Goal: Information Seeking & Learning: Learn about a topic

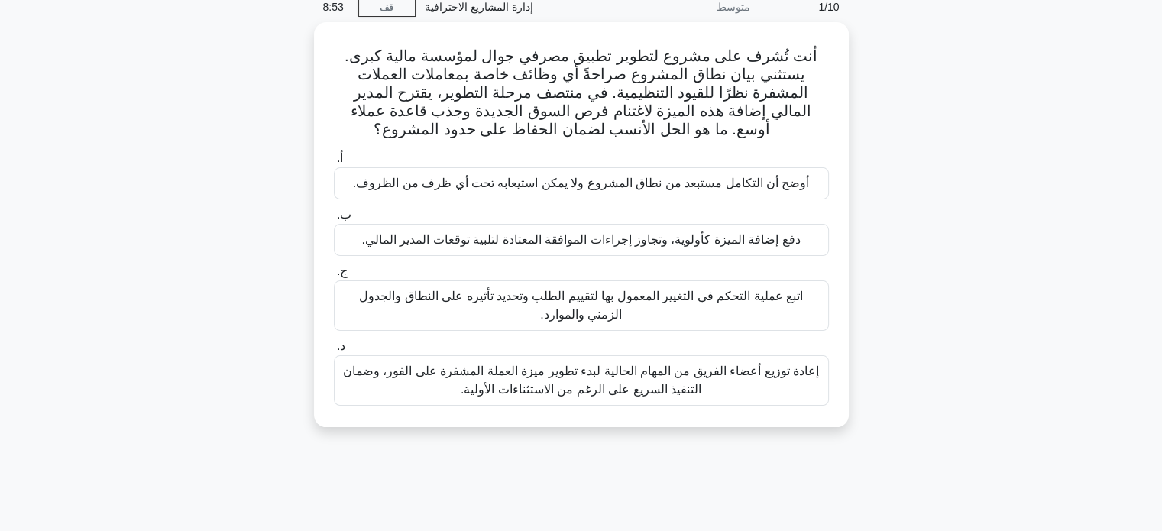
scroll to position [63, 0]
click at [745, 314] on font "اتبع عملية التحكم في التغيير المعمول بها لتقييم الطلب وتحديد تأثيره على النطاق …" at bounding box center [581, 305] width 481 height 37
click at [334, 277] on input "ج. اتبع عملية التحكم في التغيير المعمول بها لتقييم الطلب وتحديد تأثيره على النط…" at bounding box center [334, 272] width 0 height 10
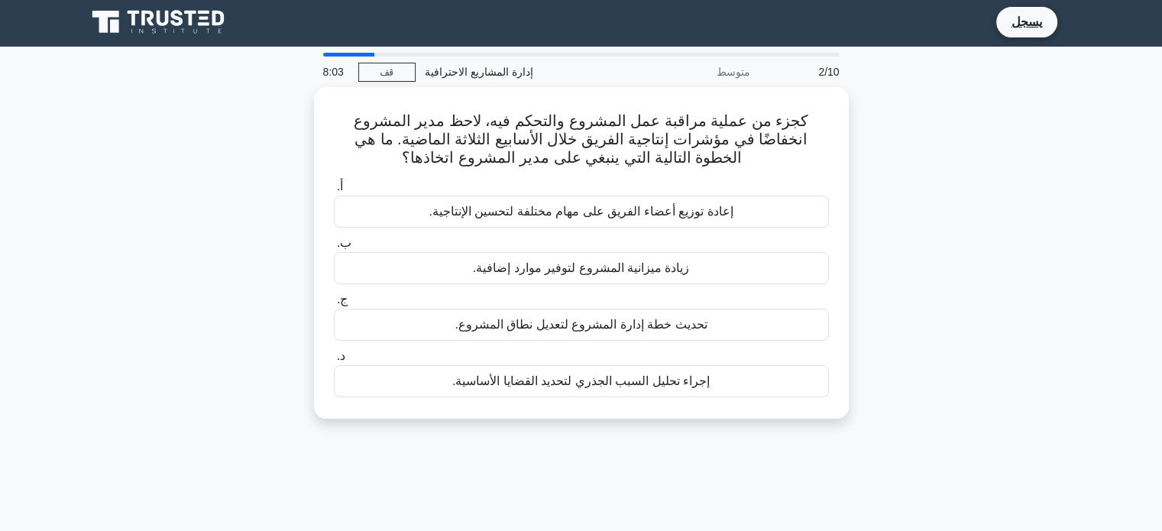
scroll to position [0, 0]
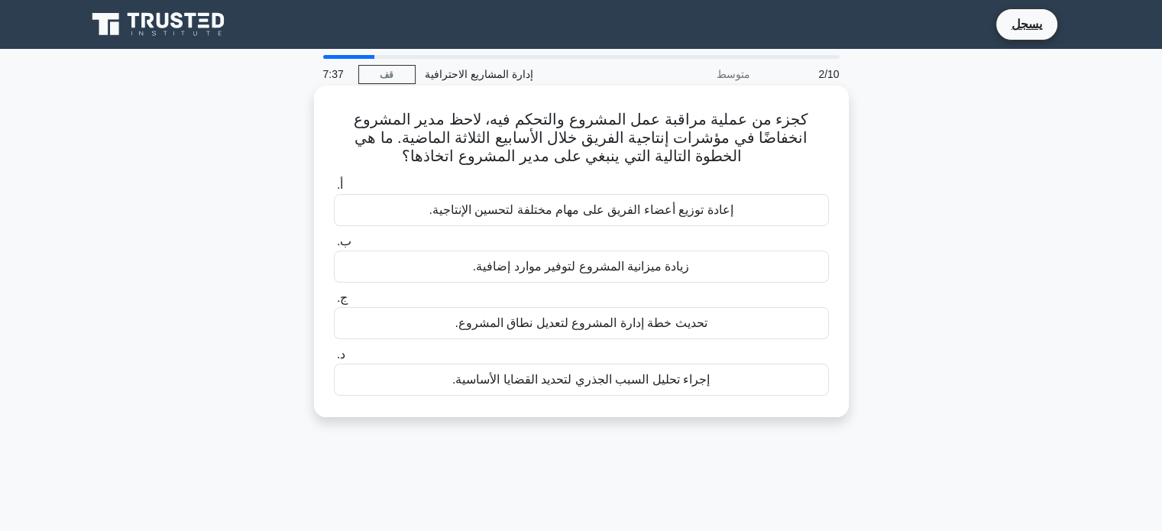
click at [688, 382] on font "إجراء تحليل السبب الجذري لتحديد القضايا الأساسية." at bounding box center [580, 379] width 257 height 13
click at [334, 360] on input "د. إجراء تحليل السبب الجذري لتحديد القضايا الأساسية." at bounding box center [334, 355] width 0 height 10
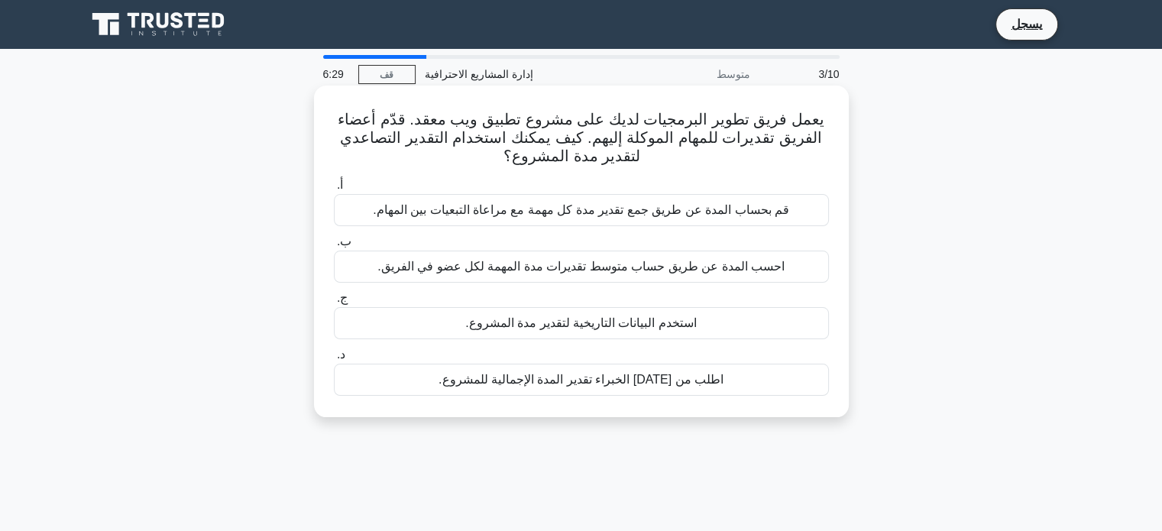
click at [629, 268] on font "احسب المدة عن طريق حساب متوسط ​​تقديرات مدة المهمة لكل عضو في الفريق." at bounding box center [580, 266] width 407 height 13
click at [334, 247] on input "ب. احسب المدة عن طريق حساب متوسط ​​تقديرات مدة المهمة لكل عضو في الفريق." at bounding box center [334, 242] width 0 height 10
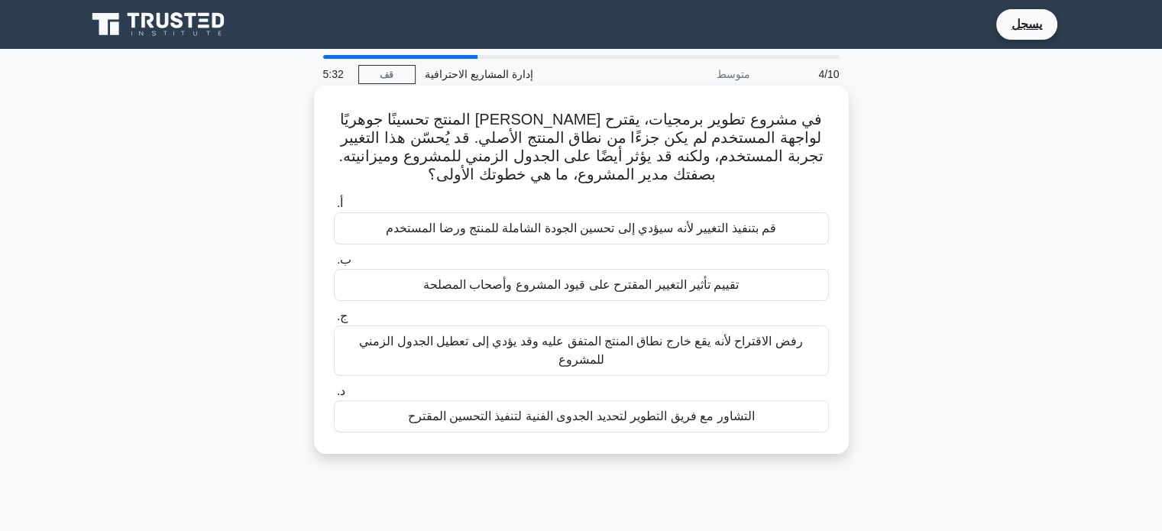
click at [722, 289] on font "تقييم تأثير التغيير المقترح على قيود المشروع وأصحاب المصلحة" at bounding box center [581, 284] width 316 height 13
click at [334, 265] on input "ب. تقييم تأثير التغيير المقترح على قيود المشروع وأصحاب المصلحة" at bounding box center [334, 260] width 0 height 10
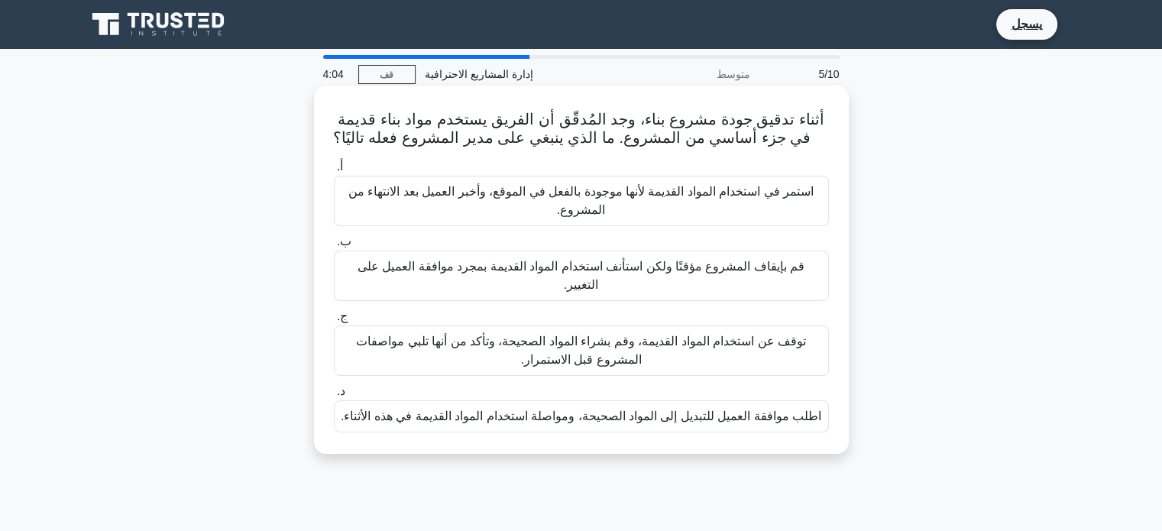
click at [736, 409] on font "اطلب موافقة العميل للتبديل إلى المواد الصحيحة، ومواصلة استخدام المواد القديمة ف…" at bounding box center [581, 415] width 480 height 13
click at [334, 394] on input "د. اطلب موافقة العميل للتبديل إلى المواد الصحيحة، ومواصلة استخدام المواد القديم…" at bounding box center [334, 392] width 0 height 10
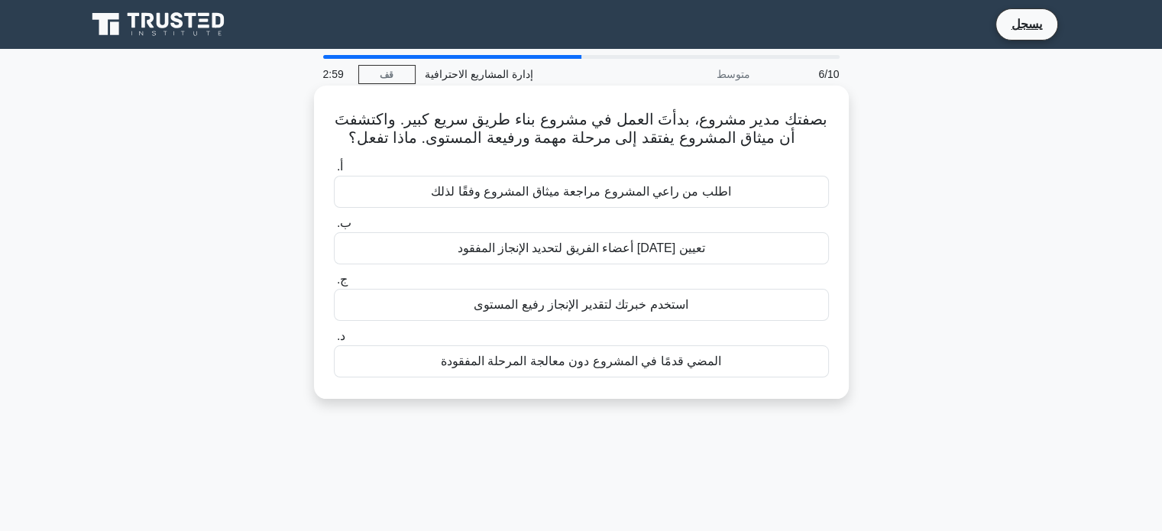
click at [669, 306] on font "استخدم خبرتك لتقدير الإنجاز رفيع المستوى" at bounding box center [581, 304] width 214 height 13
click at [334, 285] on input "ج. استخدم خبرتك لتقدير الإنجاز رفيع المستوى" at bounding box center [334, 280] width 0 height 10
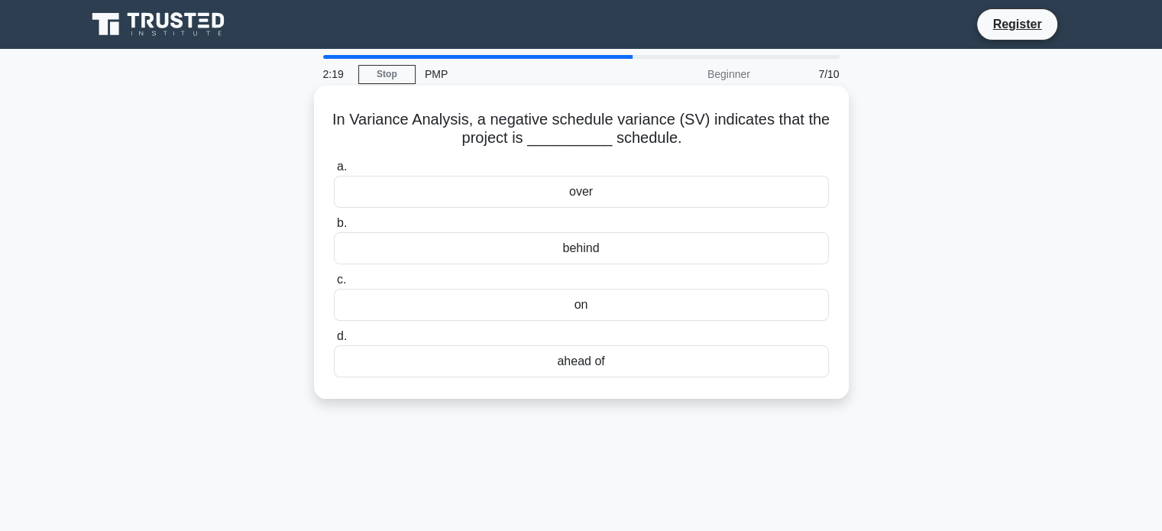
click at [639, 246] on div "behind" at bounding box center [581, 248] width 495 height 32
click at [334, 228] on input "b. behind" at bounding box center [334, 223] width 0 height 10
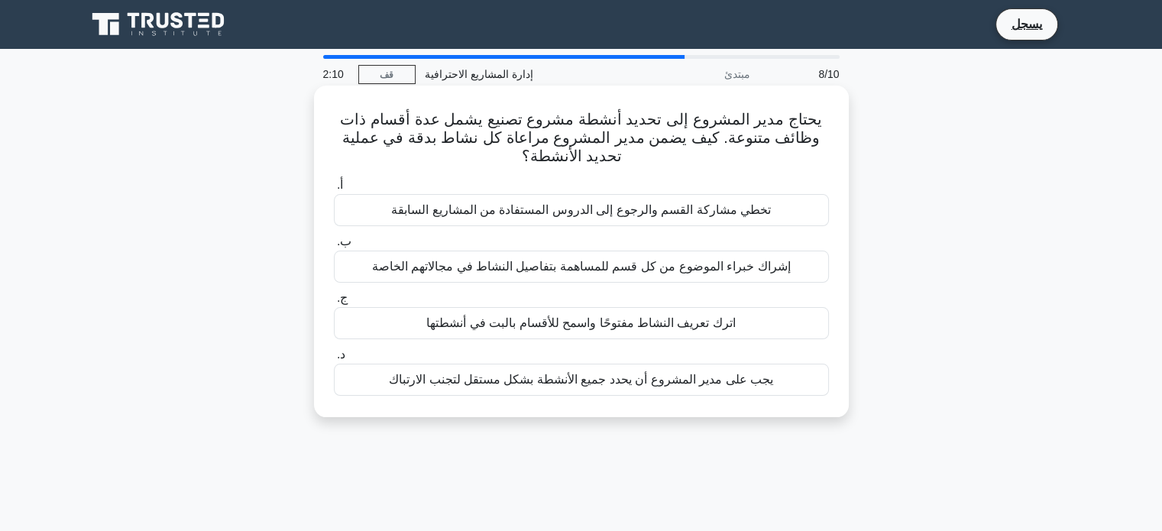
click at [603, 361] on label "د. يجب على مدير المشروع أن يحدد جميع الأنشطة بشكل مستقل لتجنب الارتباك" at bounding box center [581, 370] width 495 height 50
click at [334, 360] on input "د. يجب على مدير المشروع أن يحدد جميع الأنشطة بشكل مستقل لتجنب الارتباك" at bounding box center [334, 355] width 0 height 10
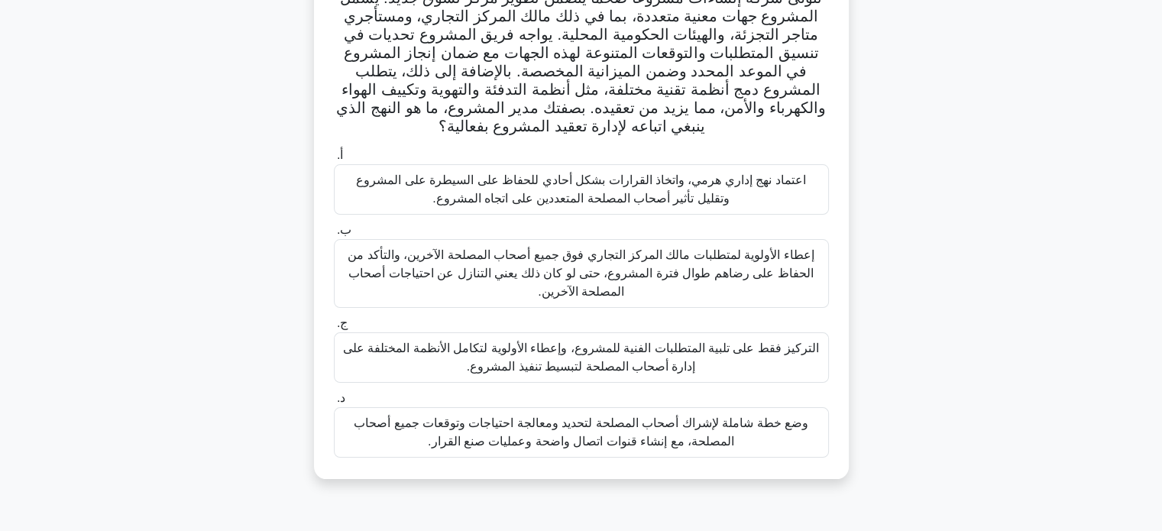
scroll to position [126, 0]
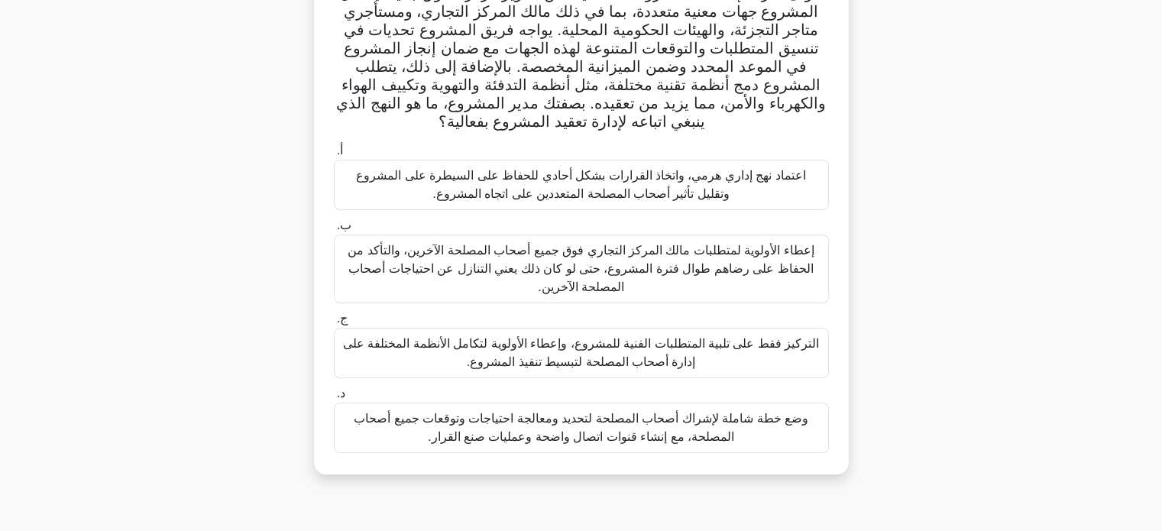
click at [733, 427] on font "وضع خطة شاملة لإشراك أصحاب المصلحة لتحديد ومعالجة احتياجات وتوقعات جميع أصحاب ا…" at bounding box center [581, 427] width 481 height 37
click at [334, 399] on input "د. وضع خطة شاملة لإشراك أصحاب المصلحة لتحديد ومعالجة احتياجات وتوقعات جميع أصحا…" at bounding box center [334, 394] width 0 height 10
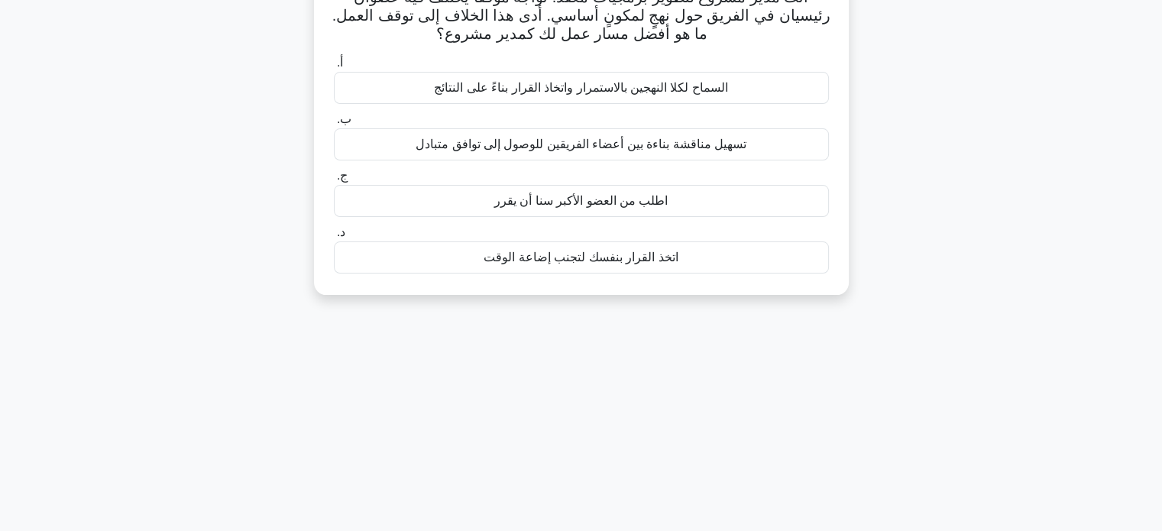
scroll to position [0, 0]
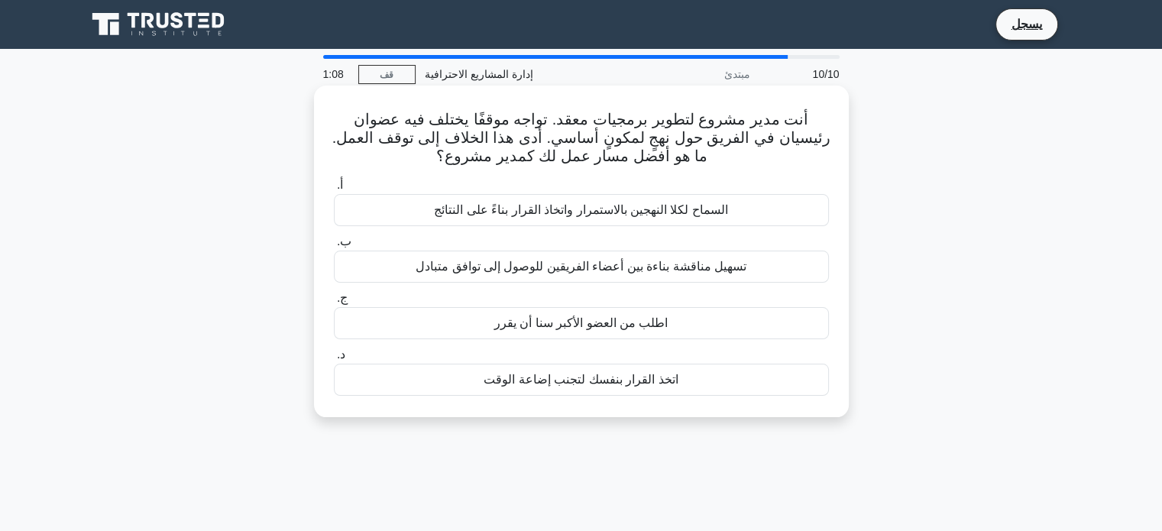
click at [746, 264] on div "تسهيل مناقشة بناءة بين أعضاء الفريقين للوصول إلى توافق متبادل" at bounding box center [581, 267] width 495 height 32
click at [334, 247] on input "ب. تسهيل مناقشة بناءة بين أعضاء الفريقين للوصول إلى توافق متبادل" at bounding box center [334, 242] width 0 height 10
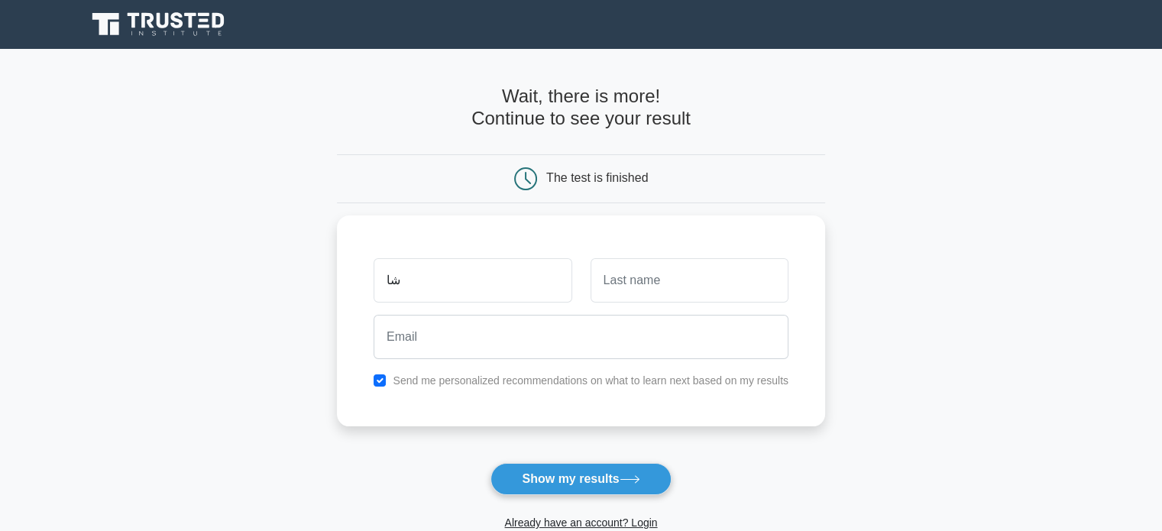
type input "ش"
type input "ahmed"
click at [746, 289] on input "text" at bounding box center [689, 276] width 198 height 44
type input "marai"
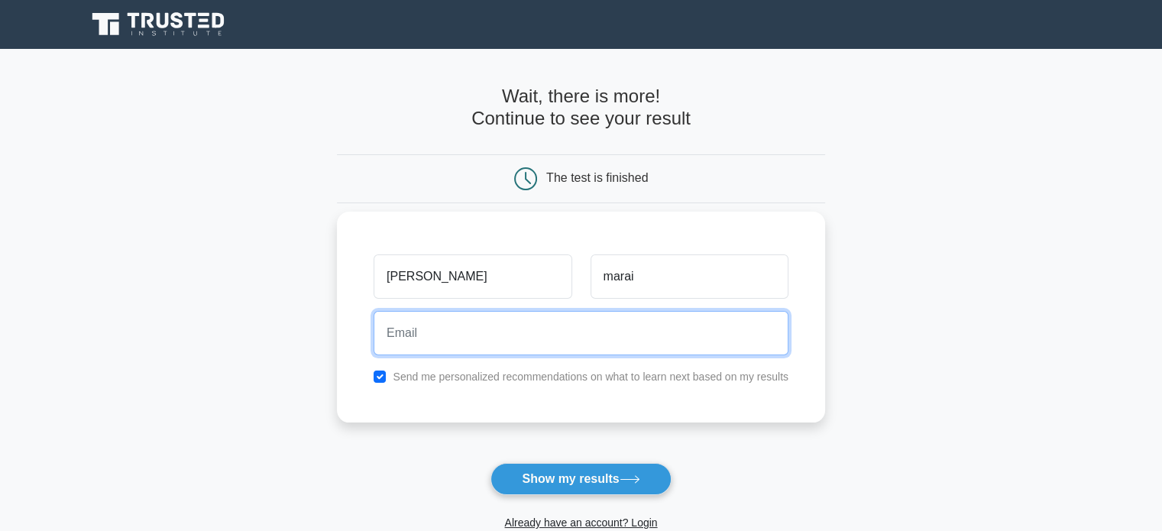
click at [750, 348] on input "email" at bounding box center [581, 333] width 415 height 44
type input "ahmedmarai95@gmail.com"
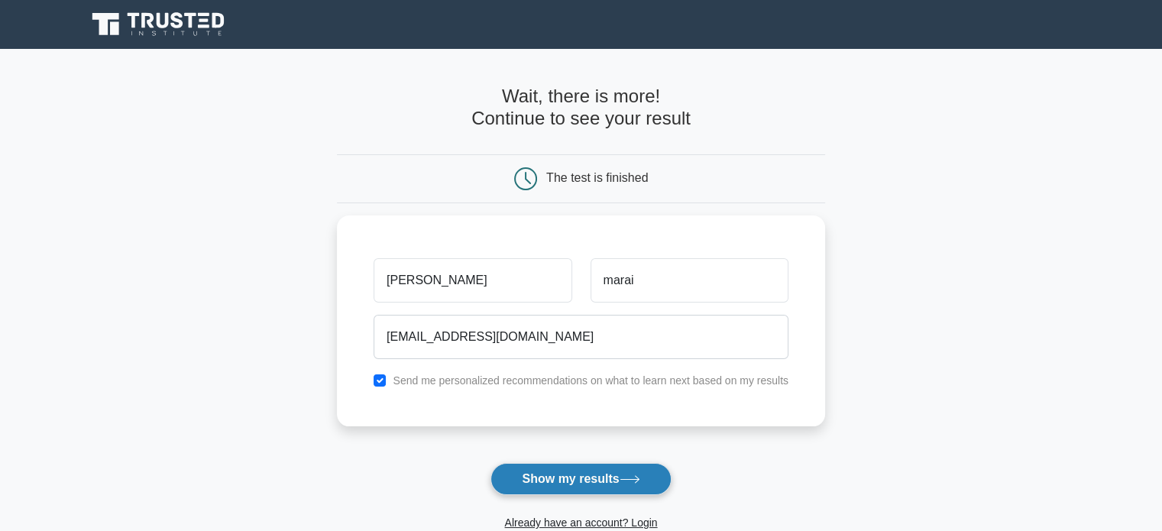
click at [617, 484] on button "Show my results" at bounding box center [580, 479] width 180 height 32
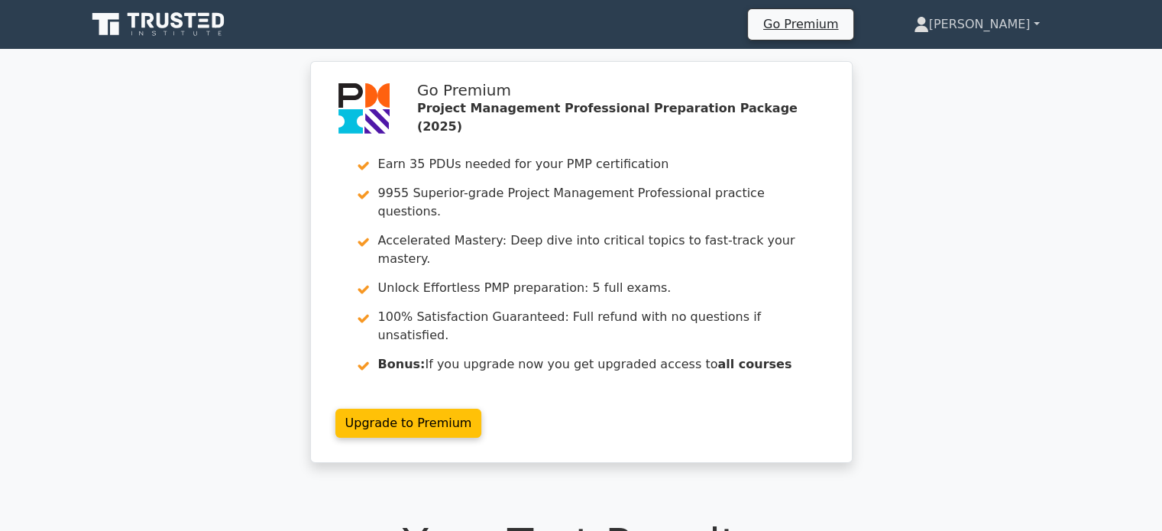
click at [1038, 27] on link "[PERSON_NAME]" at bounding box center [976, 24] width 199 height 31
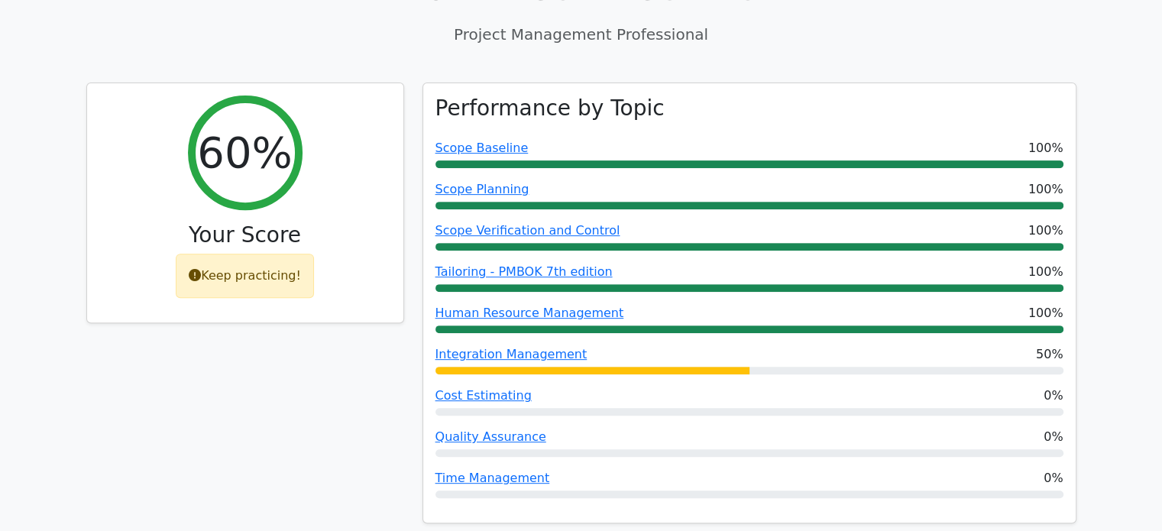
scroll to position [563, 0]
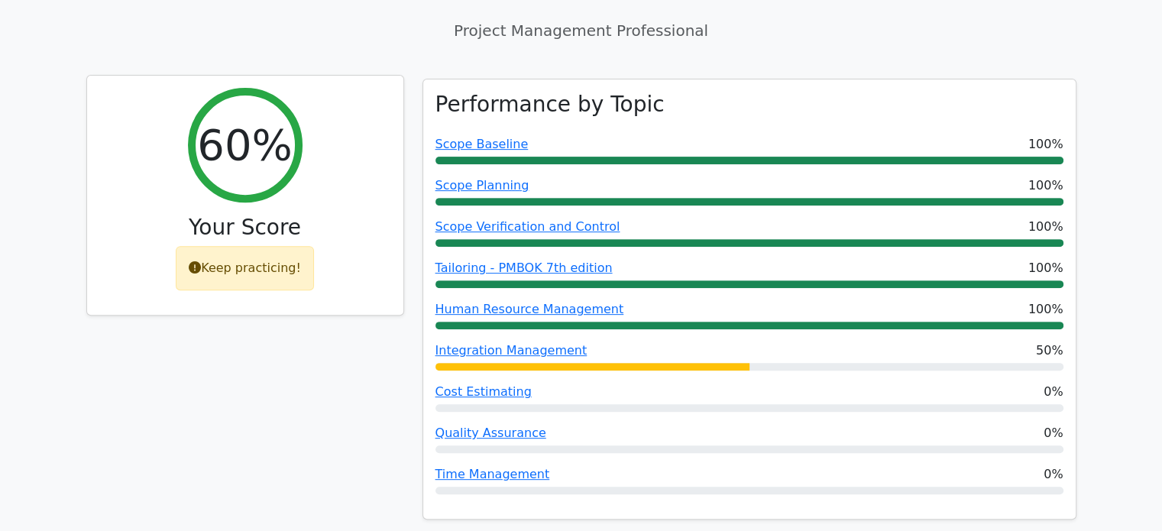
click at [241, 246] on div "Keep practicing!" at bounding box center [245, 268] width 138 height 44
click at [260, 119] on h2 "60%" at bounding box center [244, 144] width 95 height 51
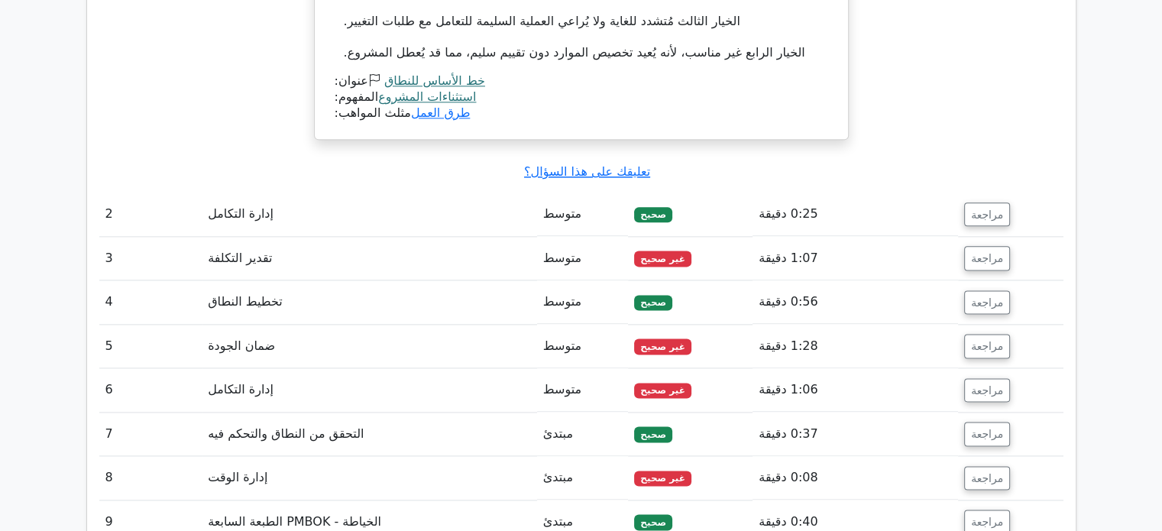
scroll to position [1897, 0]
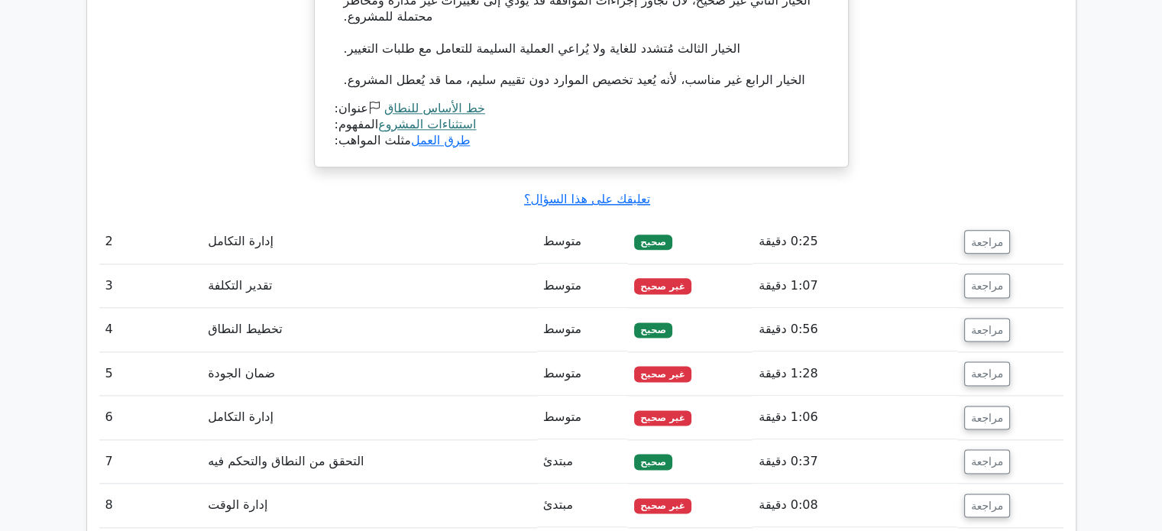
click at [247, 234] on font "إدارة التكامل" at bounding box center [241, 241] width 66 height 15
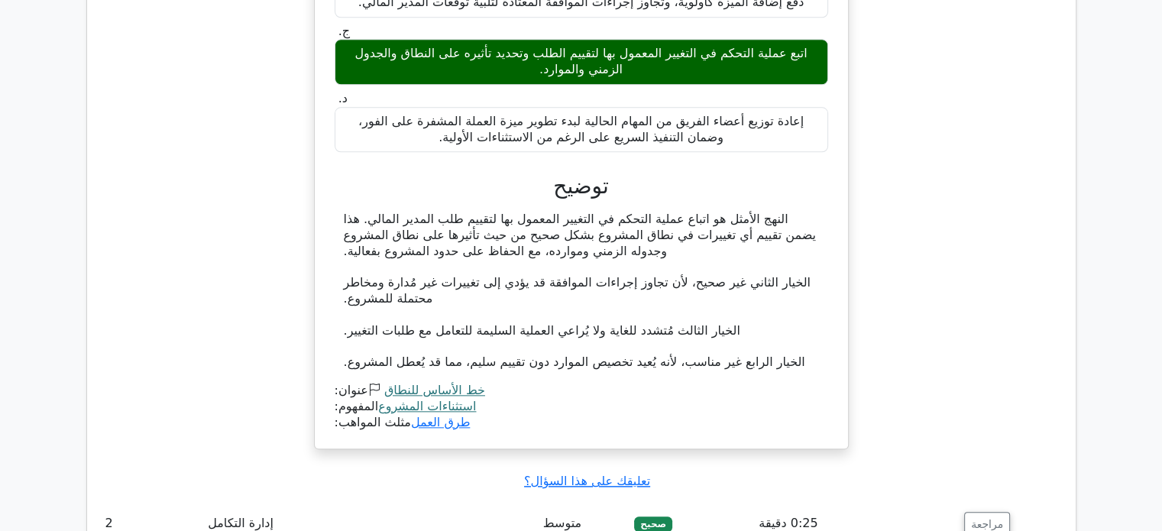
scroll to position [1878, 0]
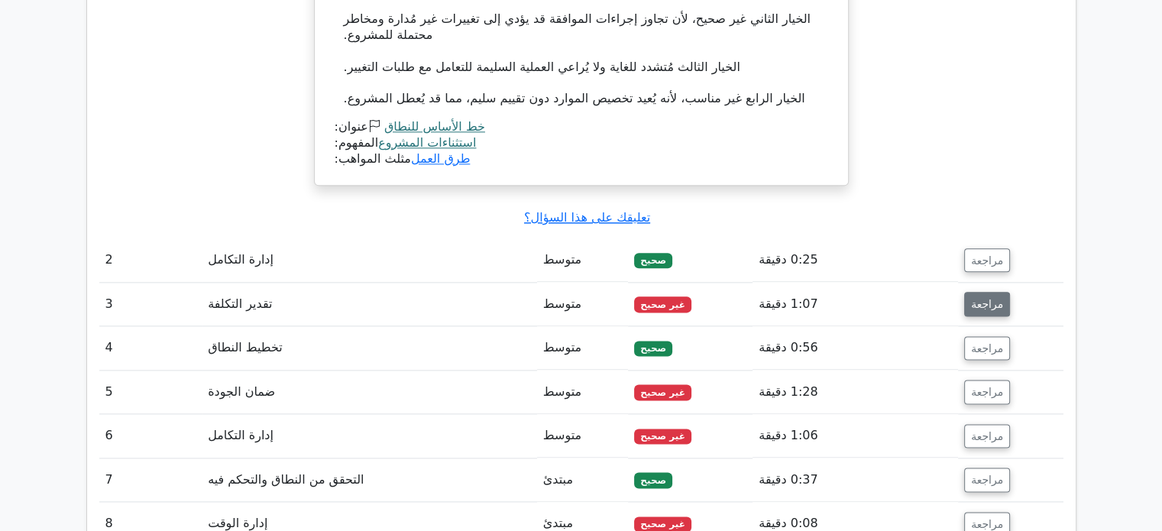
click at [972, 298] on font "مراجعة" at bounding box center [987, 304] width 32 height 12
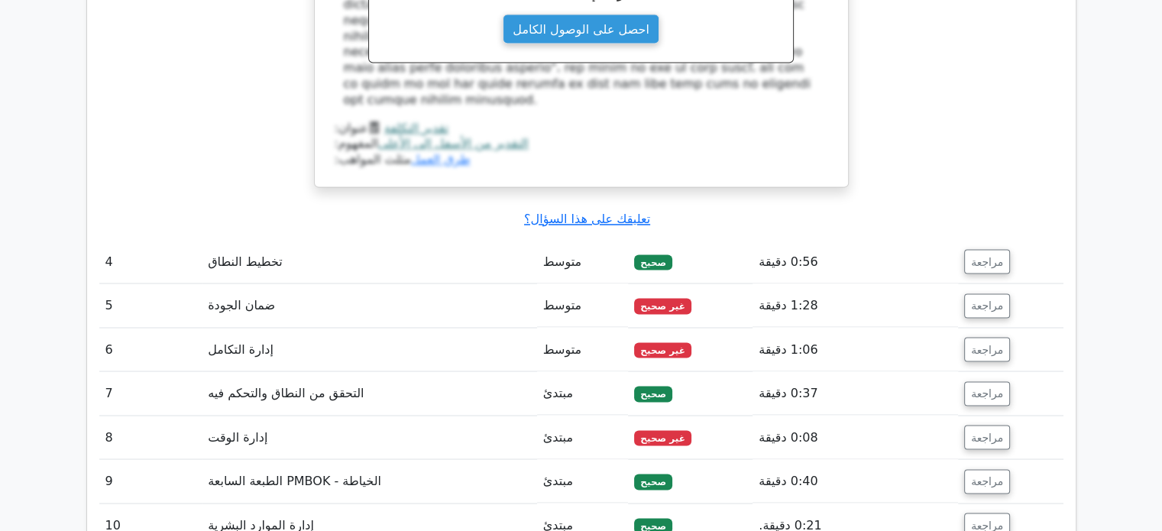
scroll to position [2556, 0]
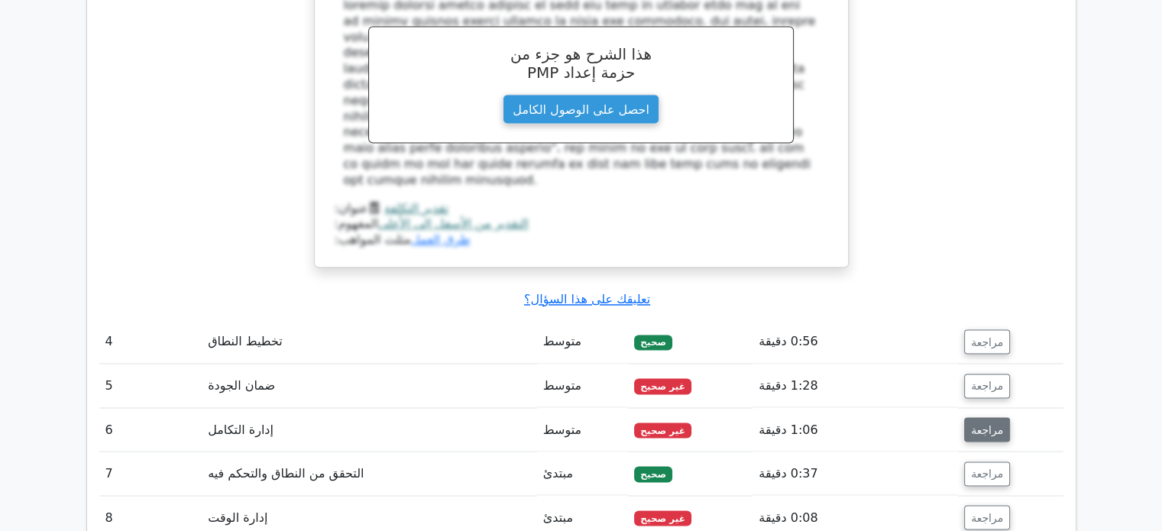
click at [985, 417] on button "مراجعة" at bounding box center [987, 429] width 46 height 24
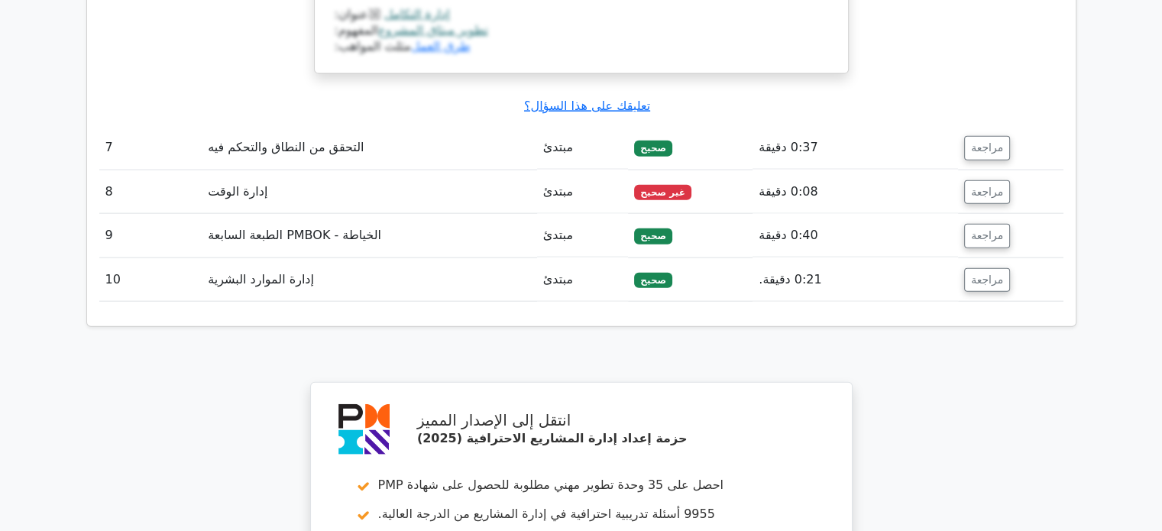
scroll to position [3544, 0]
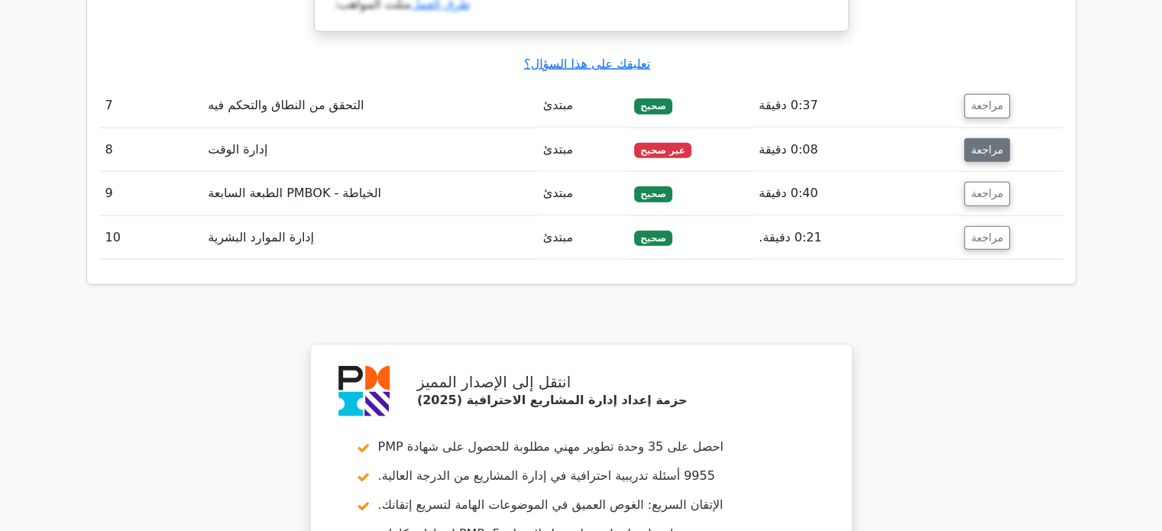
click at [987, 144] on font "مراجعة" at bounding box center [987, 150] width 32 height 12
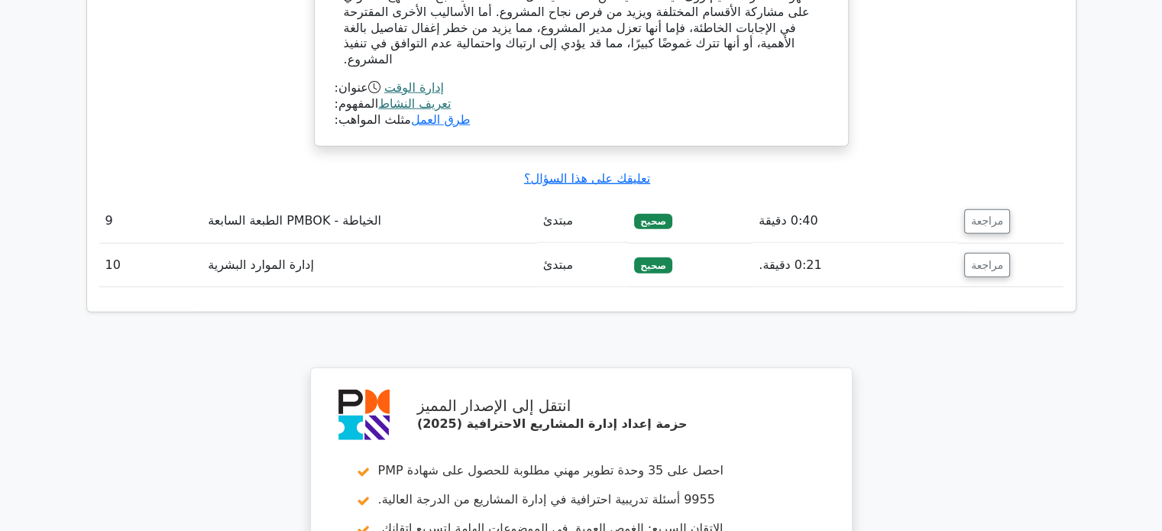
scroll to position [4149, 0]
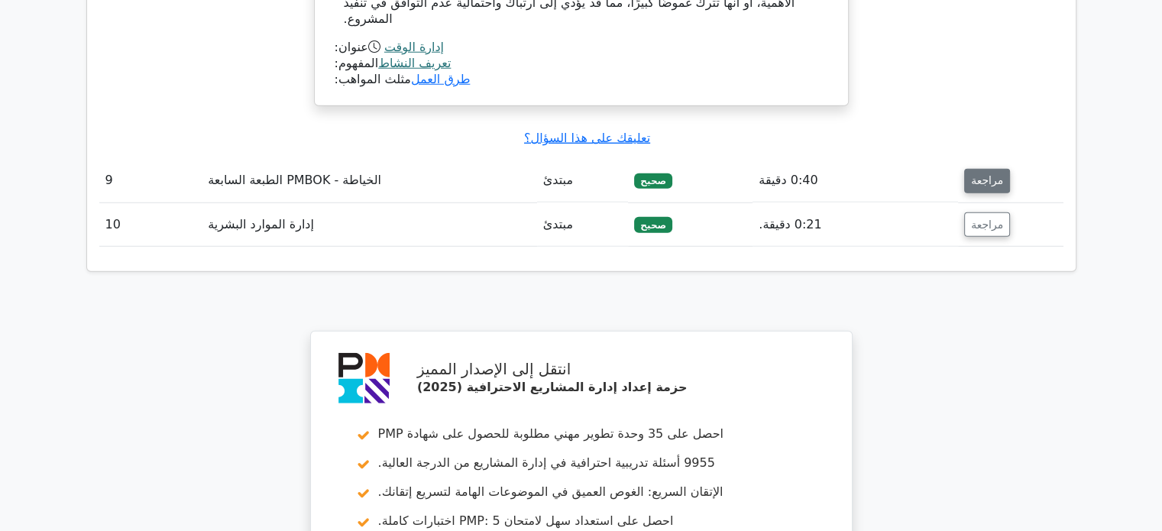
click at [992, 175] on font "مراجعة" at bounding box center [987, 181] width 32 height 12
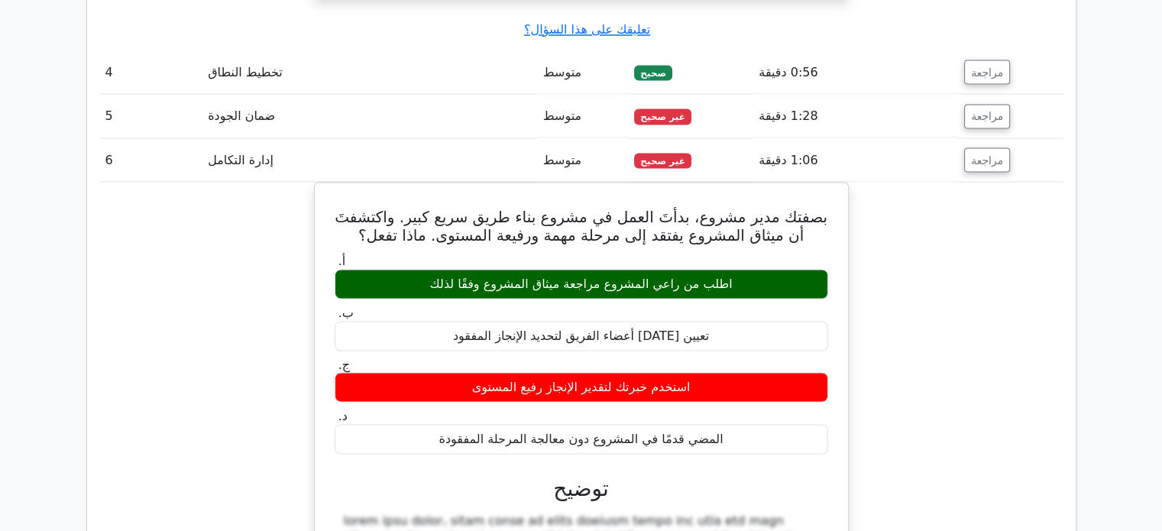
scroll to position [2770, 0]
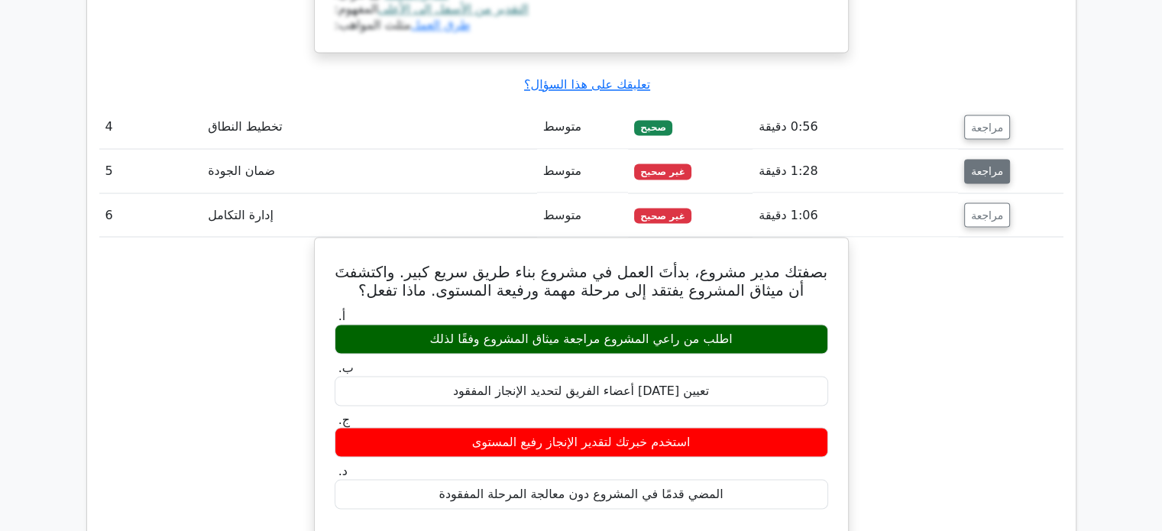
click at [989, 165] on font "مراجعة" at bounding box center [987, 171] width 32 height 12
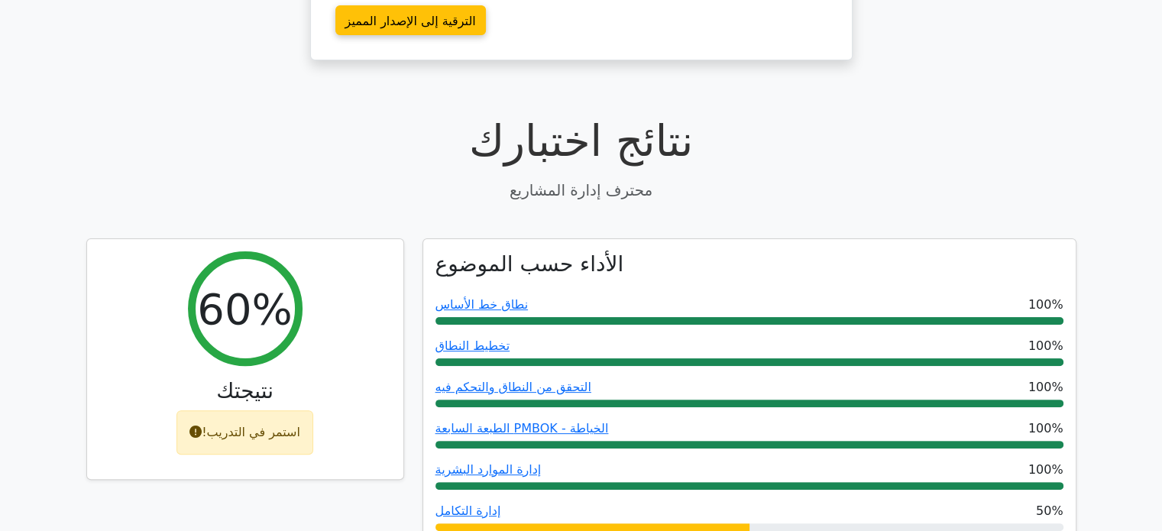
scroll to position [0, 0]
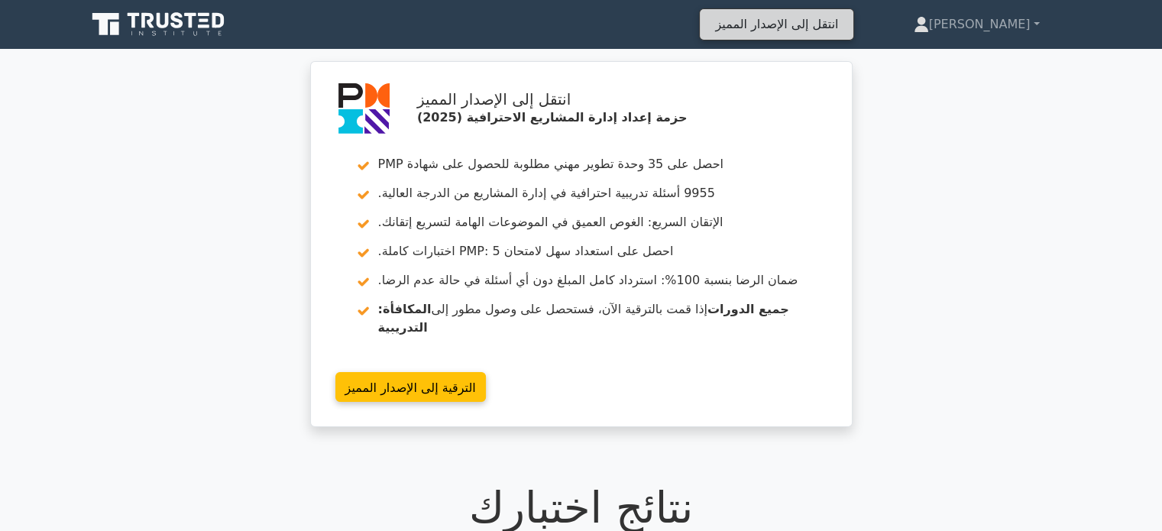
click at [832, 17] on font "انتقل إلى الإصدار المميز" at bounding box center [776, 24] width 123 height 15
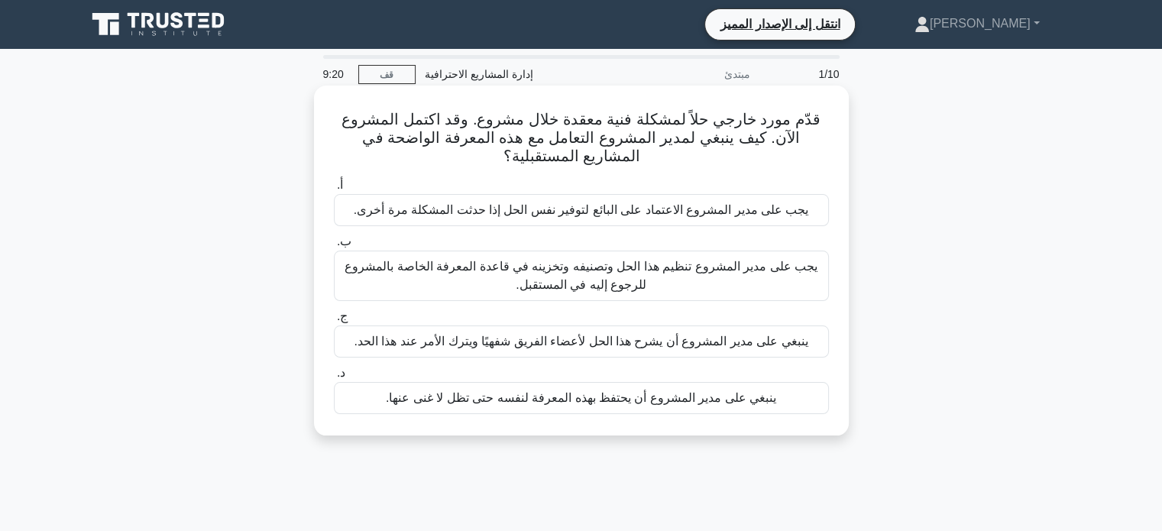
click at [787, 270] on font "يجب على مدير المشروع تنظيم هذا الحل وتصنيفه وتخزينه في قاعدة المعرفة الخاصة بال…" at bounding box center [580, 275] width 473 height 31
click at [334, 247] on input "ب. يجب على مدير المشروع تنظيم هذا الحل وتصنيفه وتخزينه في قاعدة المعرفة الخاصة …" at bounding box center [334, 242] width 0 height 10
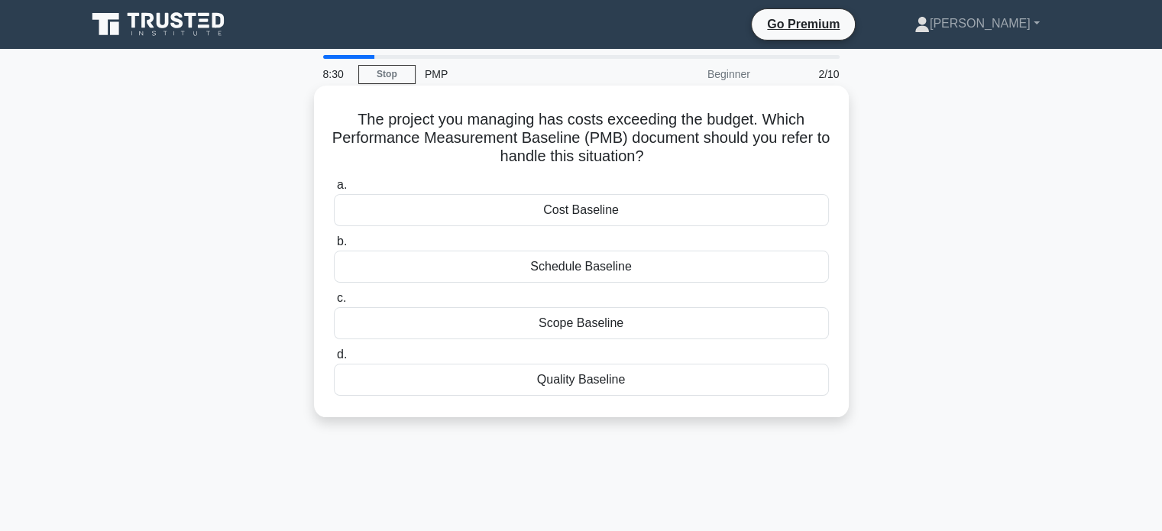
click at [726, 210] on div "Cost Baseline" at bounding box center [581, 210] width 495 height 32
click at [334, 190] on input "a. Cost Baseline" at bounding box center [334, 185] width 0 height 10
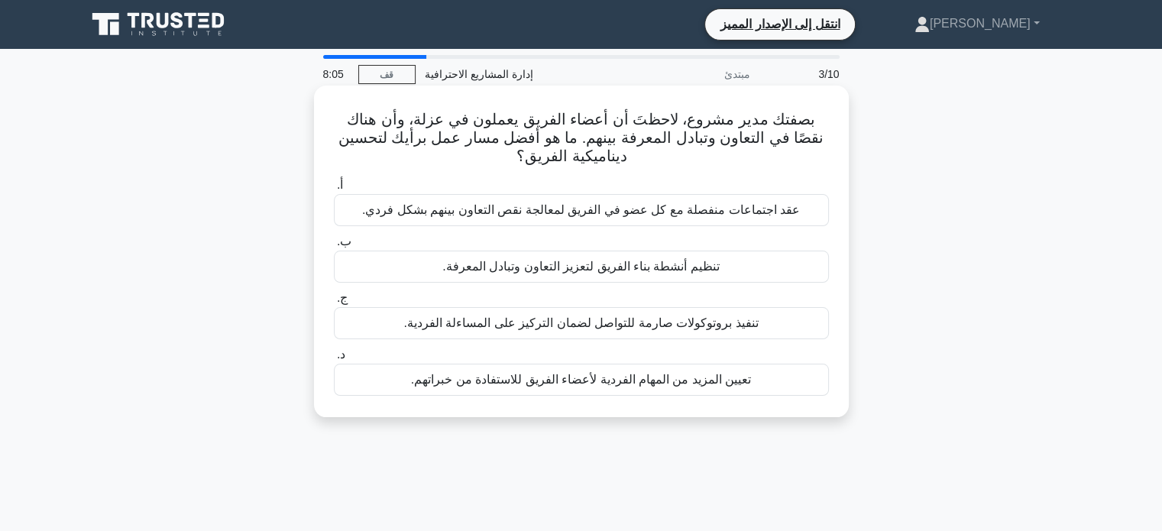
click at [735, 264] on div "تنظيم أنشطة بناء الفريق لتعزيز التعاون وتبادل المعرفة." at bounding box center [581, 267] width 495 height 32
click at [334, 247] on input "ب. تنظيم أنشطة بناء الفريق لتعزيز التعاون وتبادل المعرفة." at bounding box center [334, 242] width 0 height 10
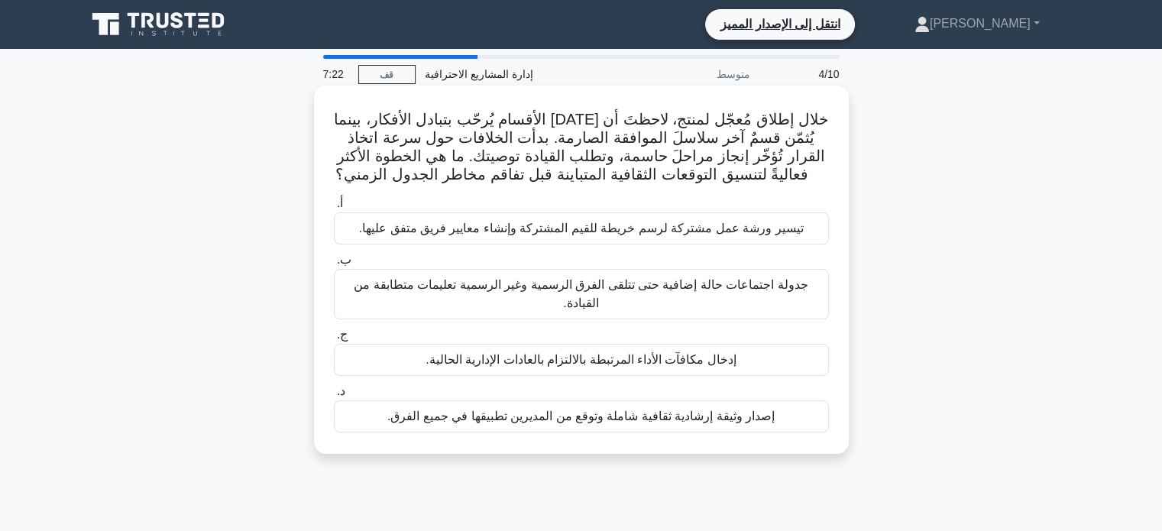
click at [789, 228] on font "تيسير ورشة عمل مشتركة لرسم خريطة للقيم المشتركة وإنشاء معايير فريق متفق عليها." at bounding box center [581, 228] width 445 height 13
click at [334, 209] on input "أ. تيسير ورشة عمل مشتركة لرسم خريطة للقيم المشتركة وإنشاء معايير فريق متفق عليه…" at bounding box center [334, 204] width 0 height 10
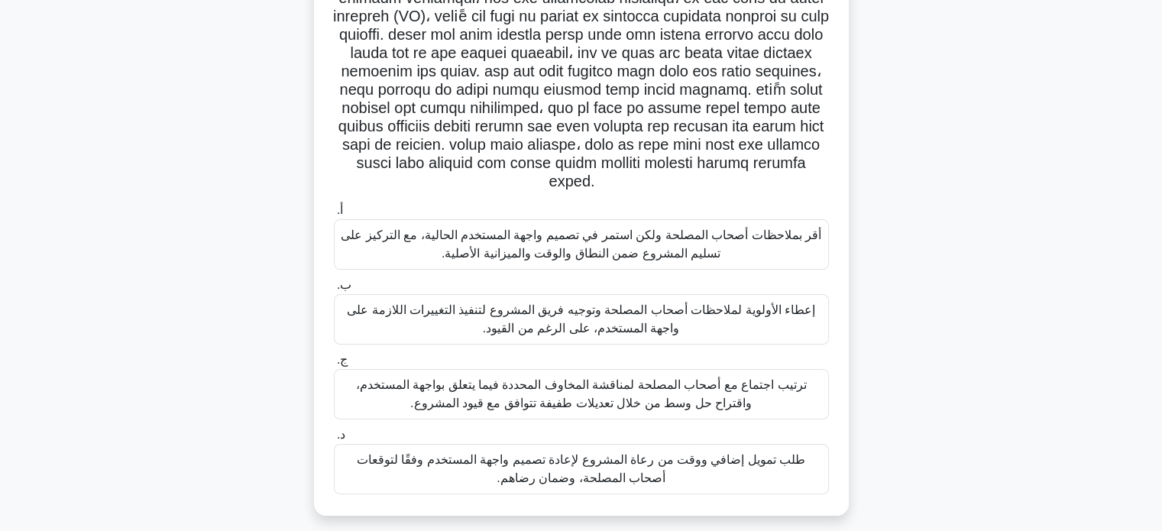
scroll to position [145, 0]
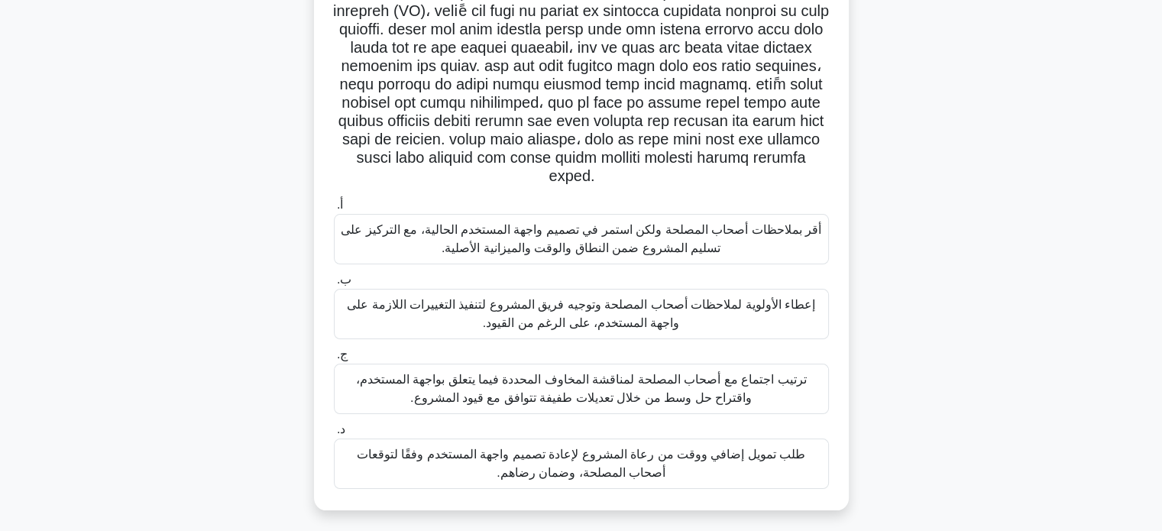
click at [730, 385] on font "ترتيب اجتماع مع أصحاب المصلحة لمناقشة المخاوف المحددة فيما يتعلق بواجهة المستخد…" at bounding box center [581, 388] width 451 height 31
click at [334, 360] on input "ج. ترتيب اجتماع مع أصحاب المصلحة لمناقشة المخاوف المحددة فيما يتعلق بواجهة المس…" at bounding box center [334, 355] width 0 height 10
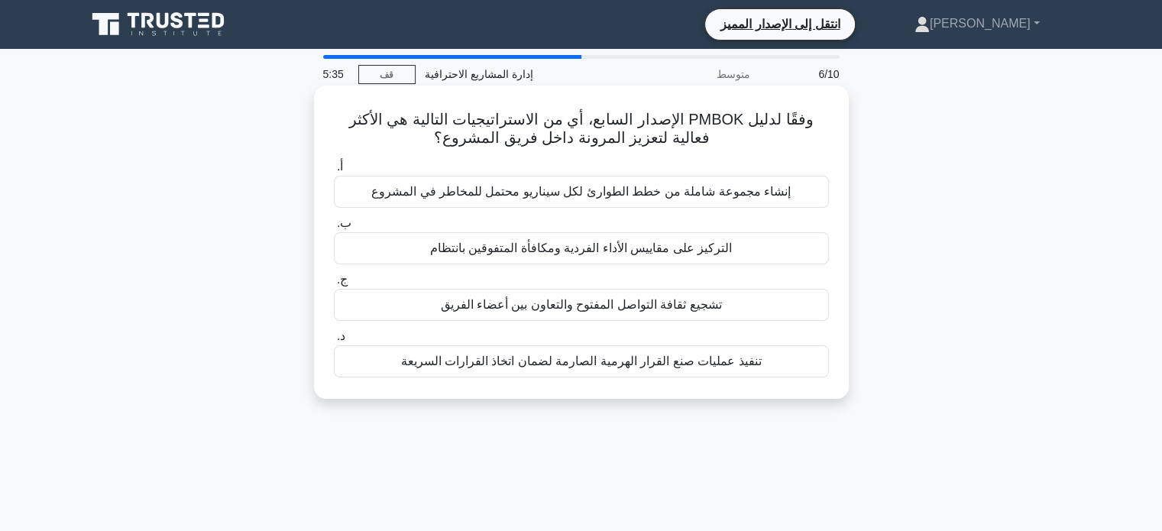
scroll to position [0, 0]
click at [707, 307] on font "تشجيع ثقافة التواصل المفتوح والتعاون بين أعضاء الفريق" at bounding box center [580, 304] width 281 height 13
click at [334, 285] on input "ج. تشجيع ثقافة التواصل المفتوح والتعاون بين أعضاء الفريق" at bounding box center [334, 280] width 0 height 10
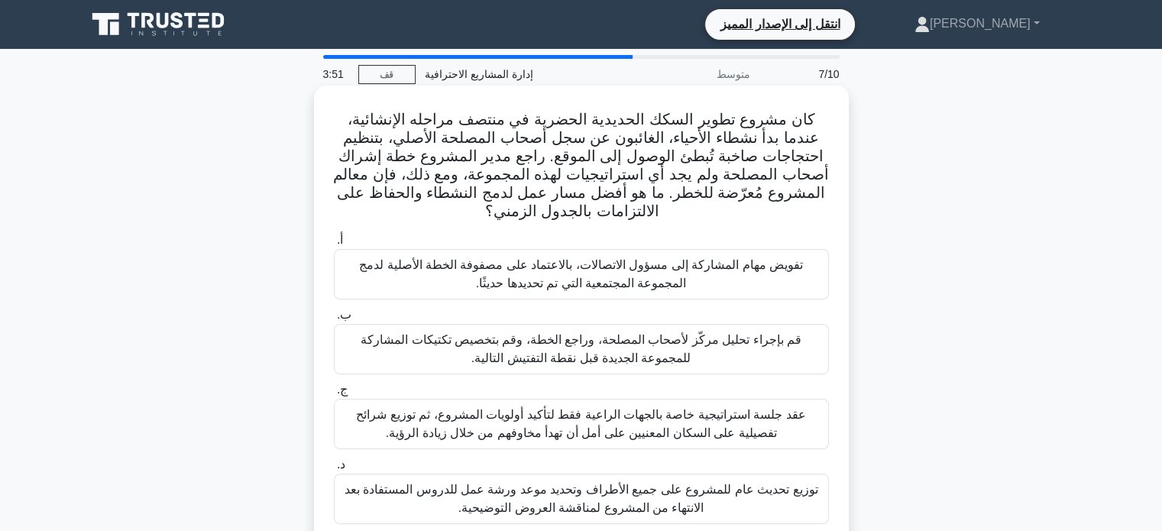
click at [754, 436] on font "عقد جلسة استراتيجية خاصة بالجهات الراعية فقط لتأكيد أولويات المشروع، ثم توزيع ش…" at bounding box center [581, 424] width 481 height 37
click at [334, 395] on input "ج. عقد جلسة استراتيجية خاصة بالجهات الراعية فقط لتأكيد أولويات المشروع، ثم توزي…" at bounding box center [334, 390] width 0 height 10
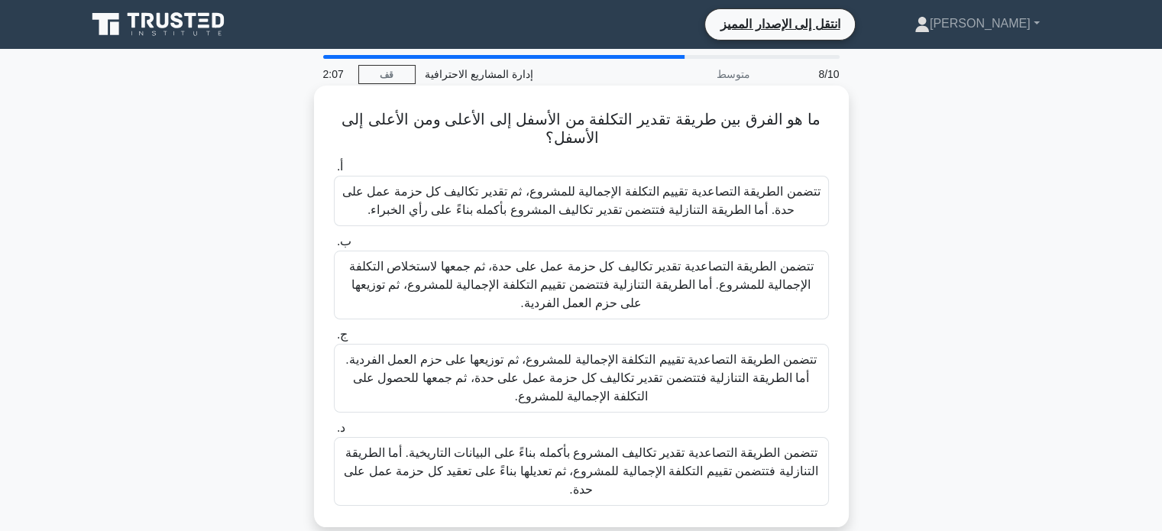
click at [522, 454] on font "تتضمن الطريقة التصاعدية تقدير تكاليف المشروع بأكمله بناءً على البيانات التاريخي…" at bounding box center [581, 471] width 474 height 50
click at [334, 433] on input "د. تتضمن الطريقة التصاعدية تقدير تكاليف المشروع بأكمله بناءً على البيانات التار…" at bounding box center [334, 428] width 0 height 10
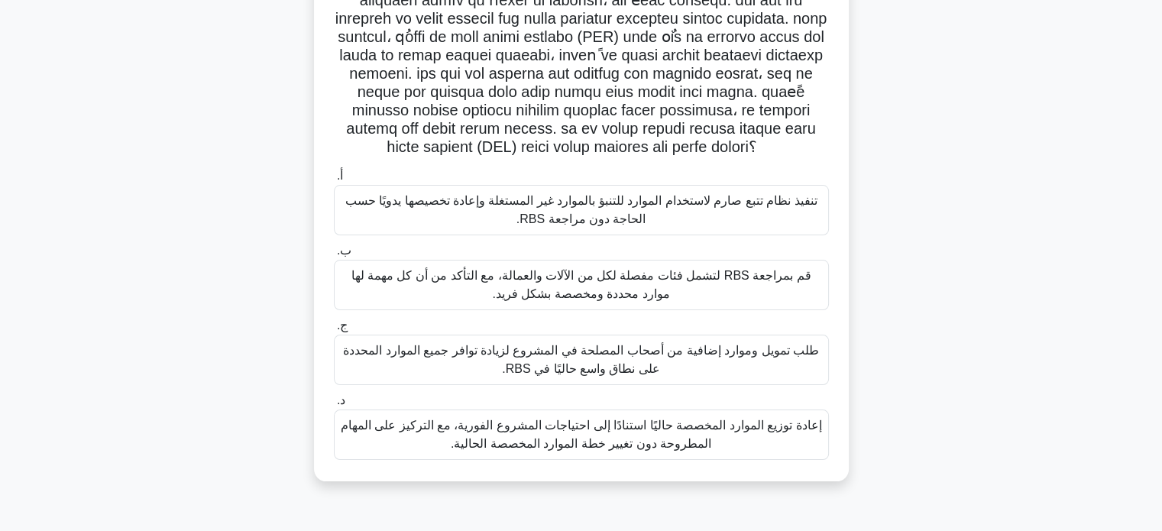
scroll to position [145, 0]
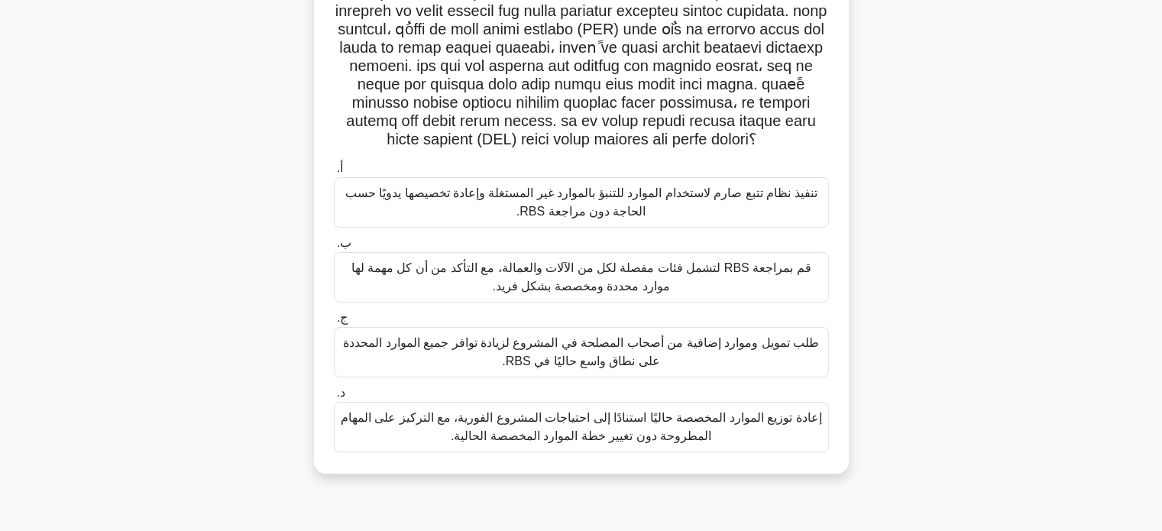
click at [770, 294] on font "قم بمراجعة RBS لتشمل فئات مفصلة لكل من الآلات والعمالة، مع التأكد من أن كل مهمة…" at bounding box center [581, 277] width 481 height 37
click at [334, 248] on input "ب. قم بمراجعة RBS لتشمل فئات مفصلة لكل من الآلات والعمالة، مع التأكد من أن كل م…" at bounding box center [334, 243] width 0 height 10
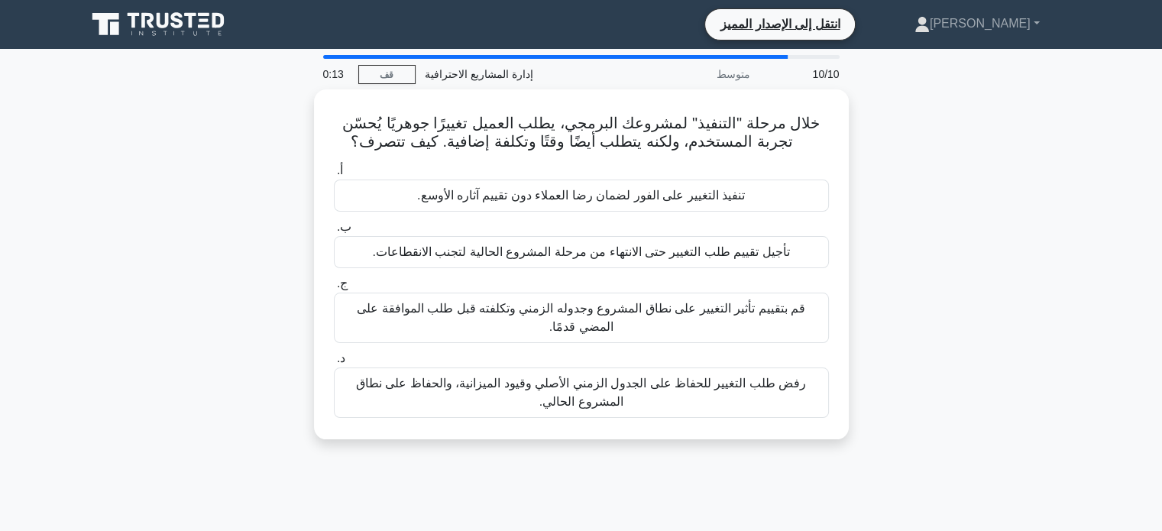
scroll to position [0, 0]
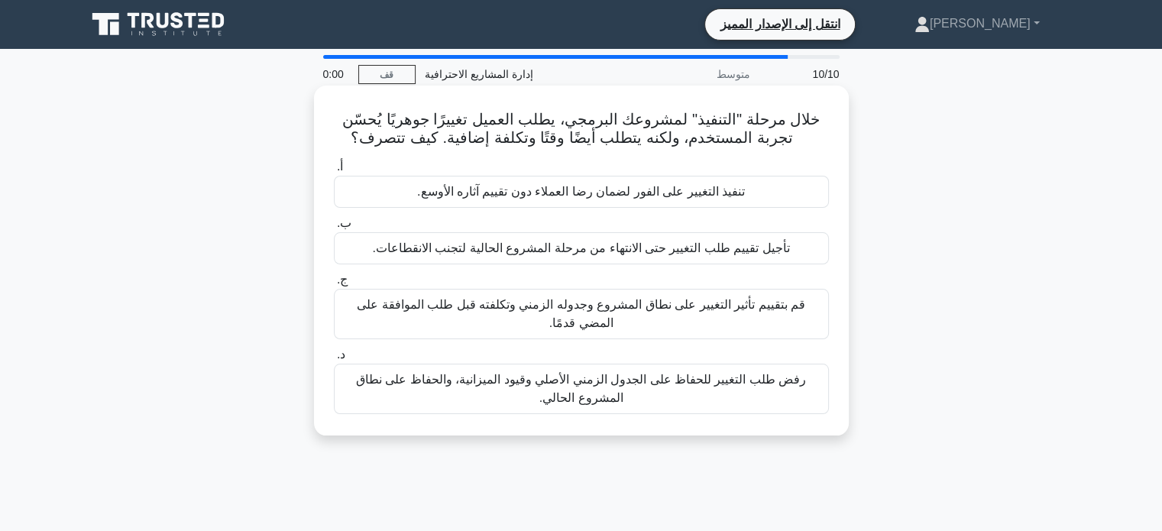
click at [726, 308] on font "قم بتقييم تأثير التغيير على نطاق المشروع وجدوله الزمني وتكلفته قبل طلب الموافقة…" at bounding box center [581, 313] width 448 height 31
click at [334, 285] on input "ج. قم بتقييم تأثير التغيير على نطاق المشروع وجدوله الزمني وتكلفته قبل طلب الموا…" at bounding box center [334, 280] width 0 height 10
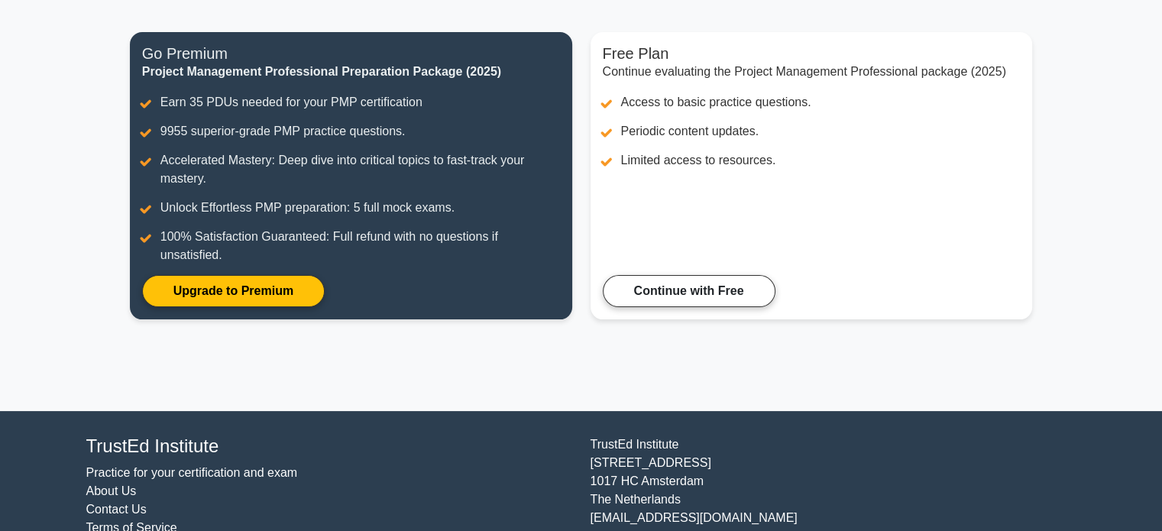
scroll to position [225, 0]
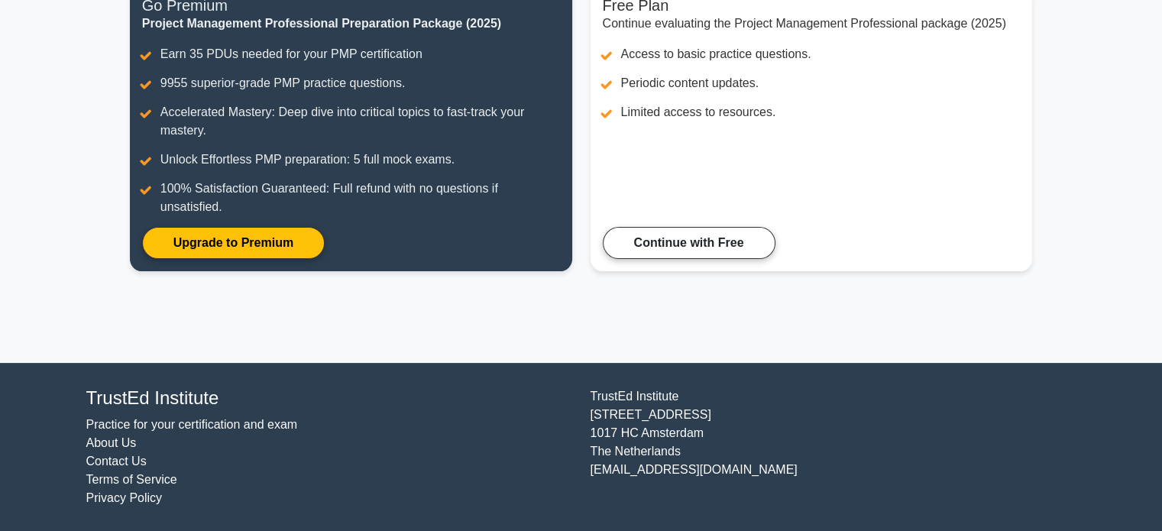
drag, startPoint x: 1162, startPoint y: 255, endPoint x: 1172, endPoint y: 432, distance: 176.8
click at [1161, 432] on html "Go Premium Ahmed" at bounding box center [581, 153] width 1162 height 757
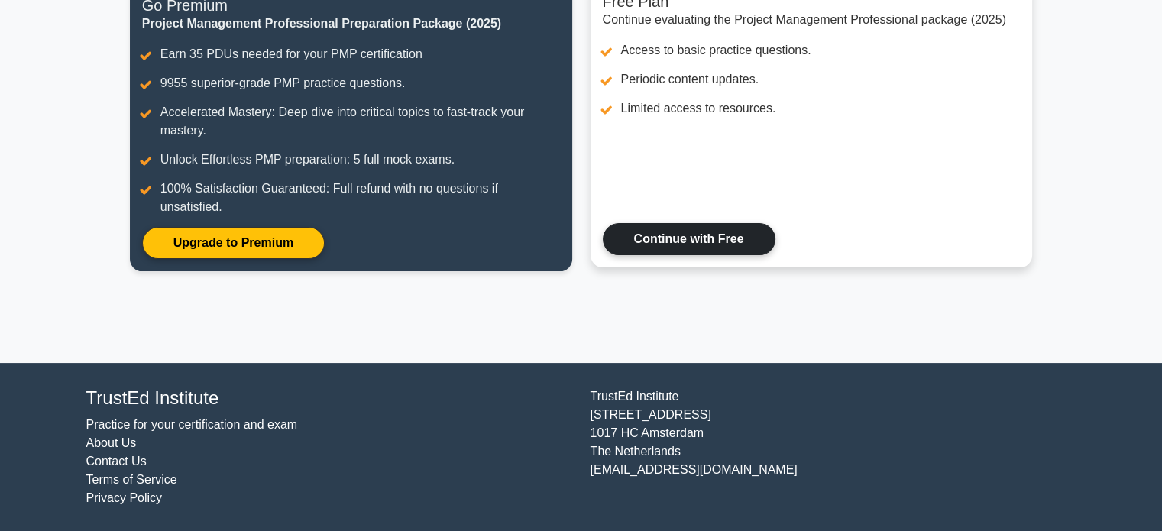
click at [718, 236] on link "Continue with Free" at bounding box center [689, 239] width 173 height 32
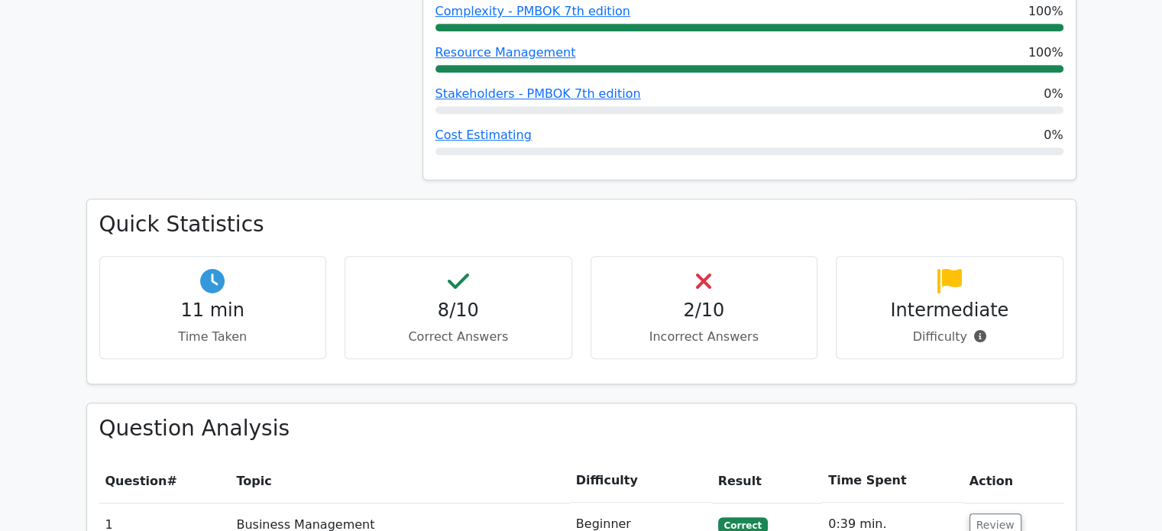
scroll to position [1058, 0]
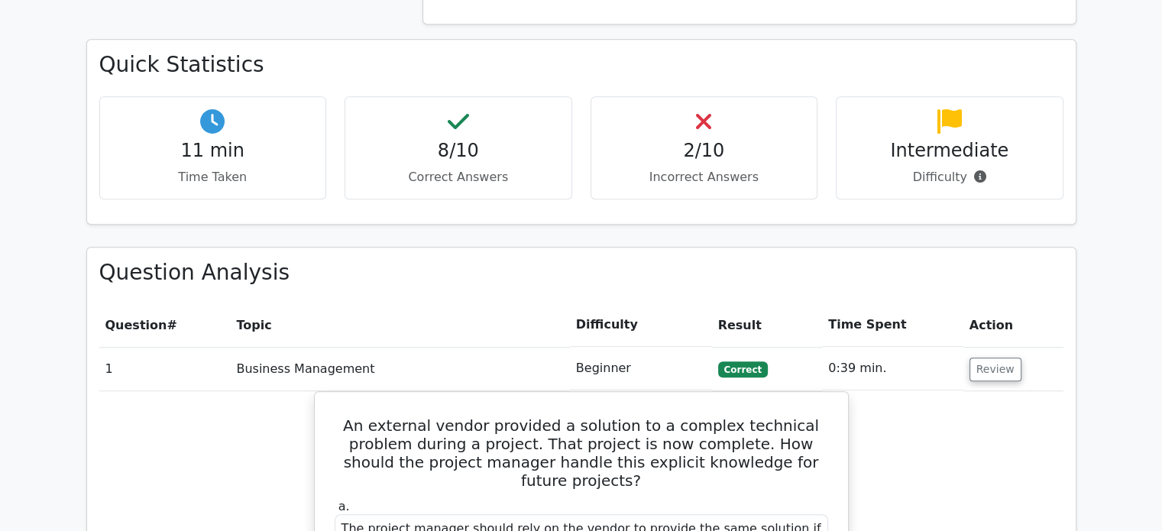
click at [721, 140] on h4 "2/10" at bounding box center [704, 151] width 202 height 22
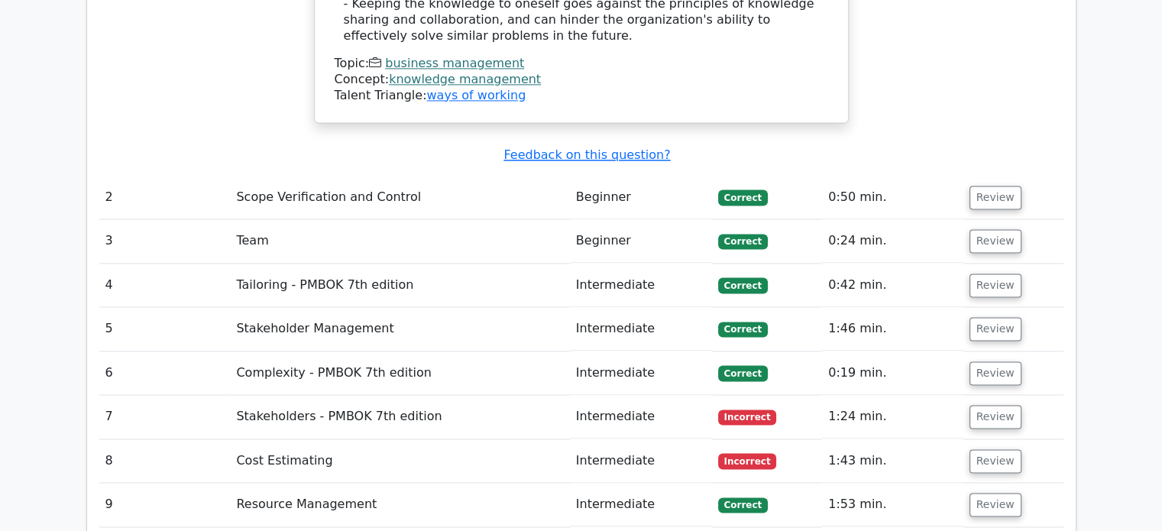
scroll to position [2206, 0]
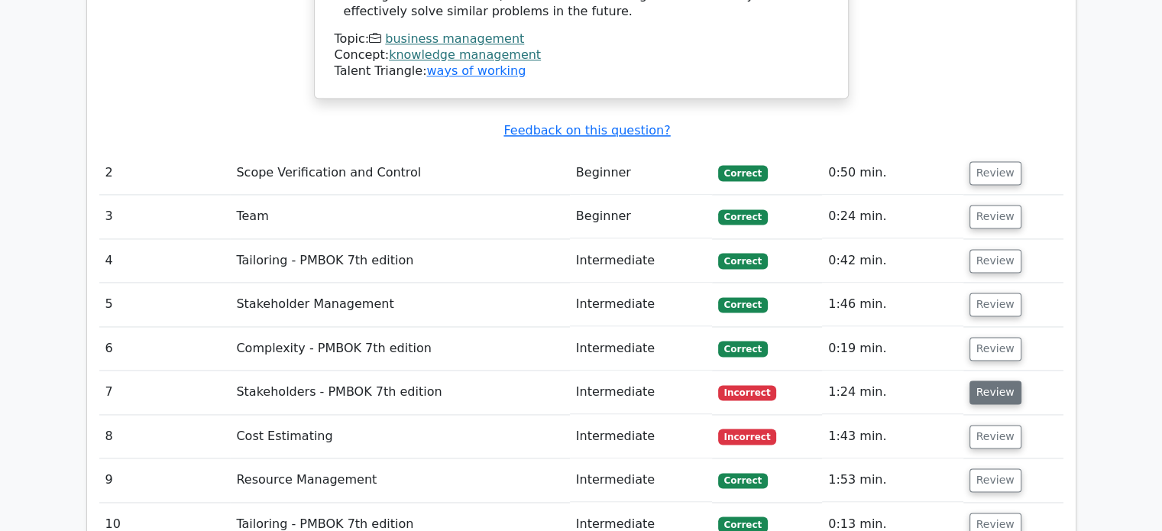
click at [1001, 380] on button "Review" at bounding box center [995, 392] width 52 height 24
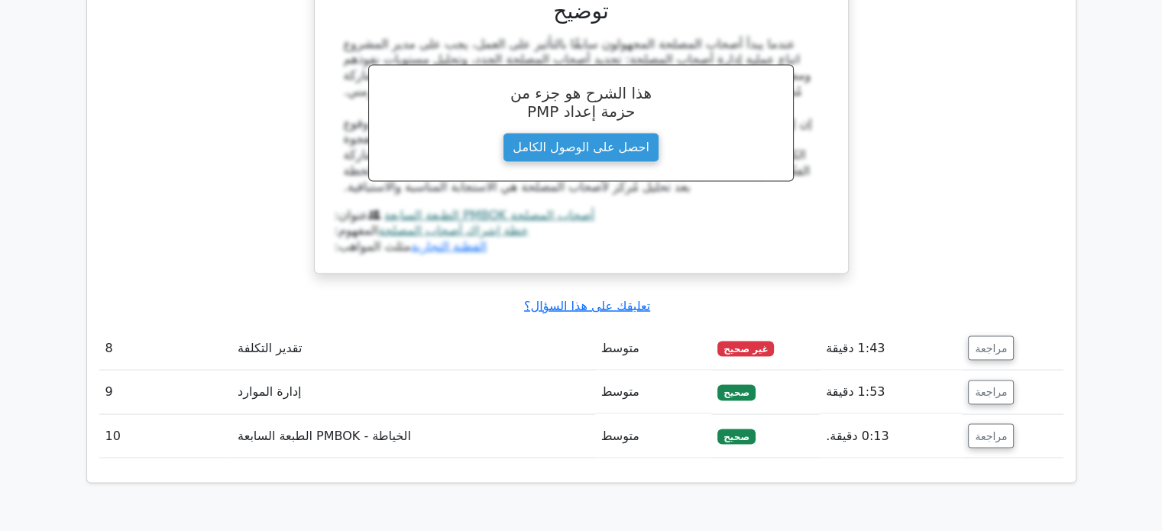
scroll to position [2970, 0]
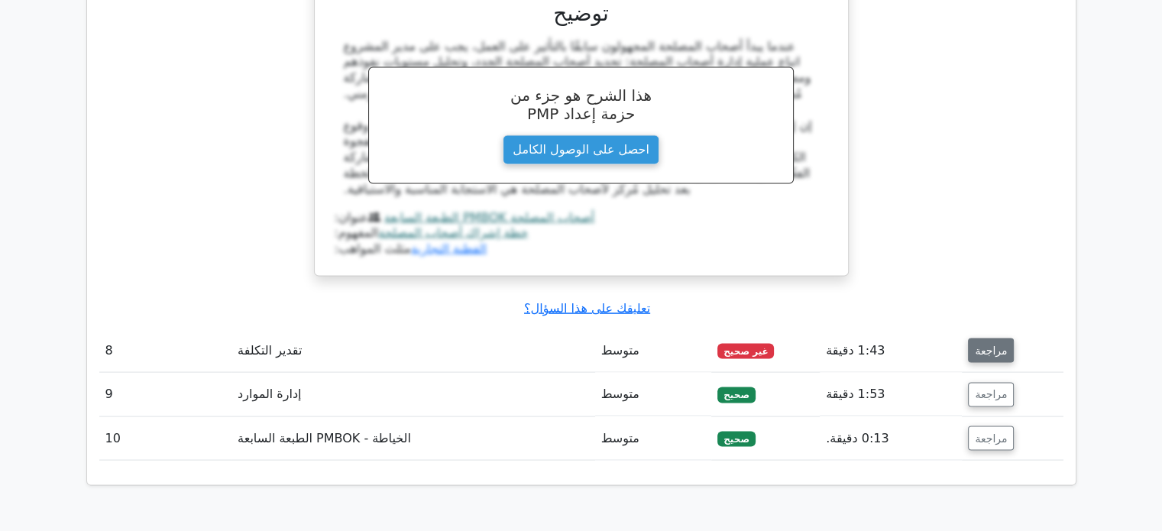
click at [987, 344] on font "مراجعة" at bounding box center [991, 350] width 32 height 12
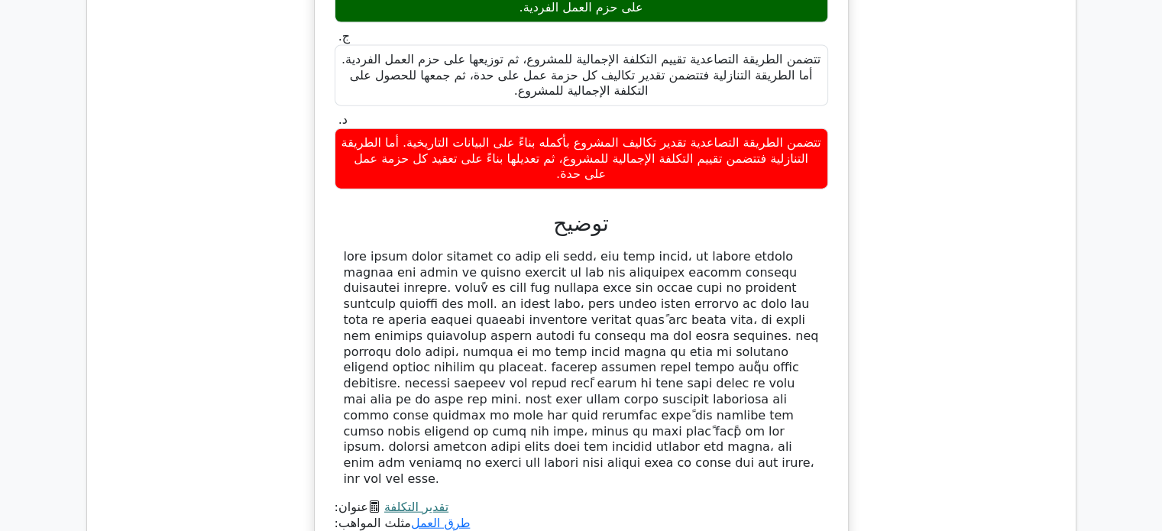
scroll to position [3633, 0]
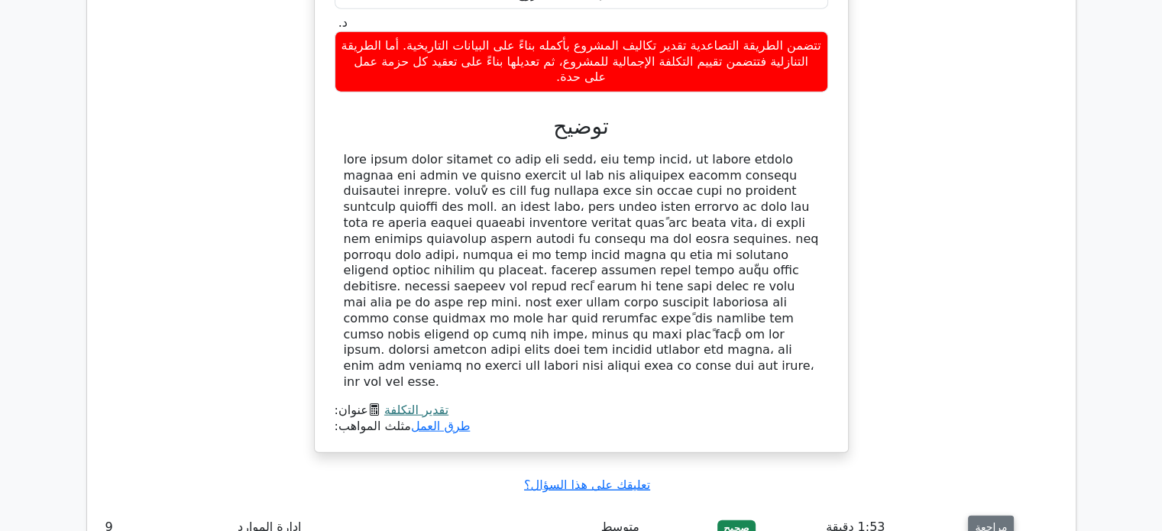
click at [995, 522] on font "مراجعة" at bounding box center [991, 528] width 32 height 12
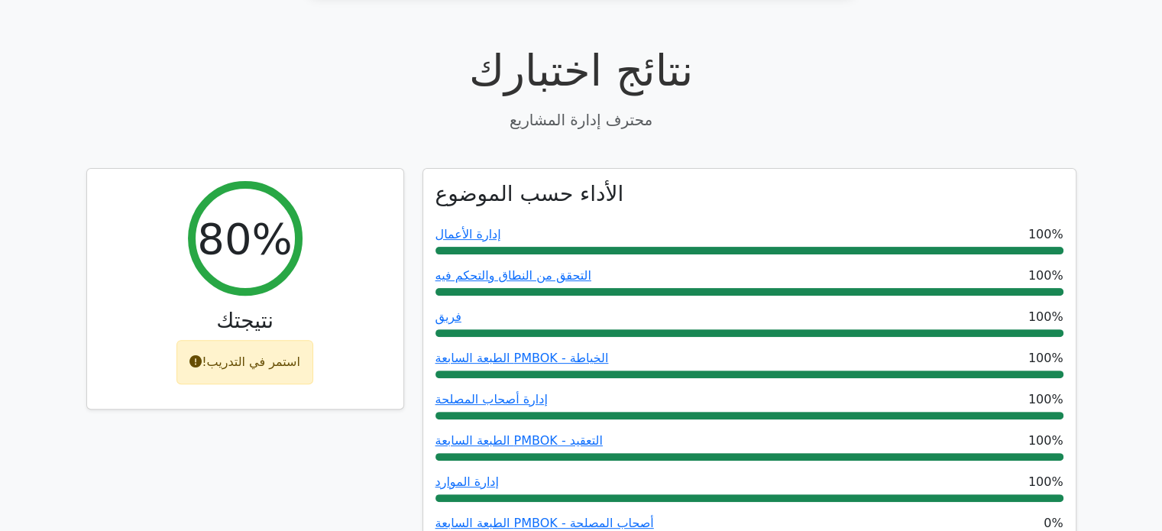
scroll to position [506, 0]
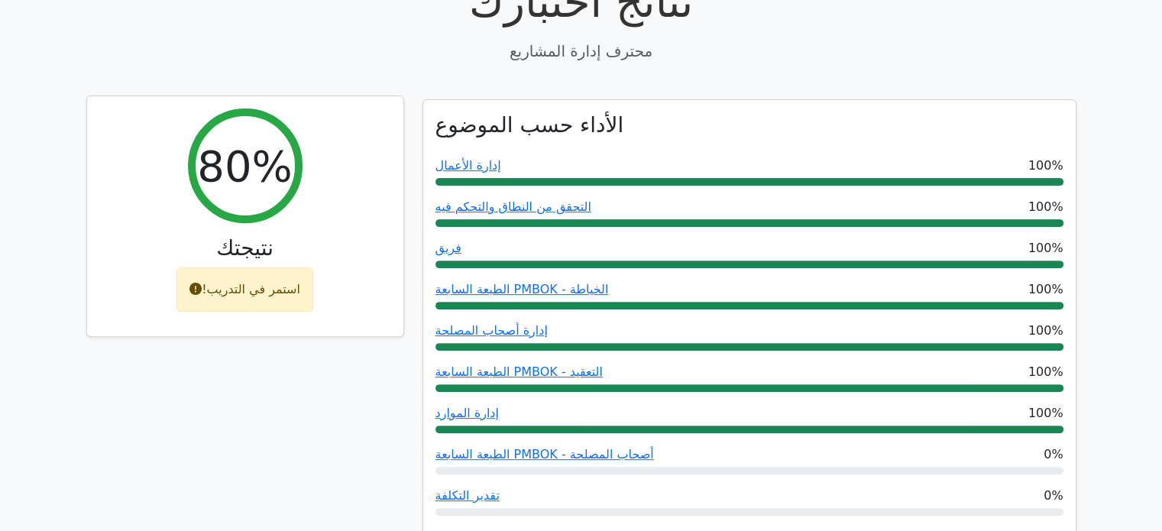
click at [270, 280] on div "استمر في التدريب!" at bounding box center [244, 289] width 137 height 44
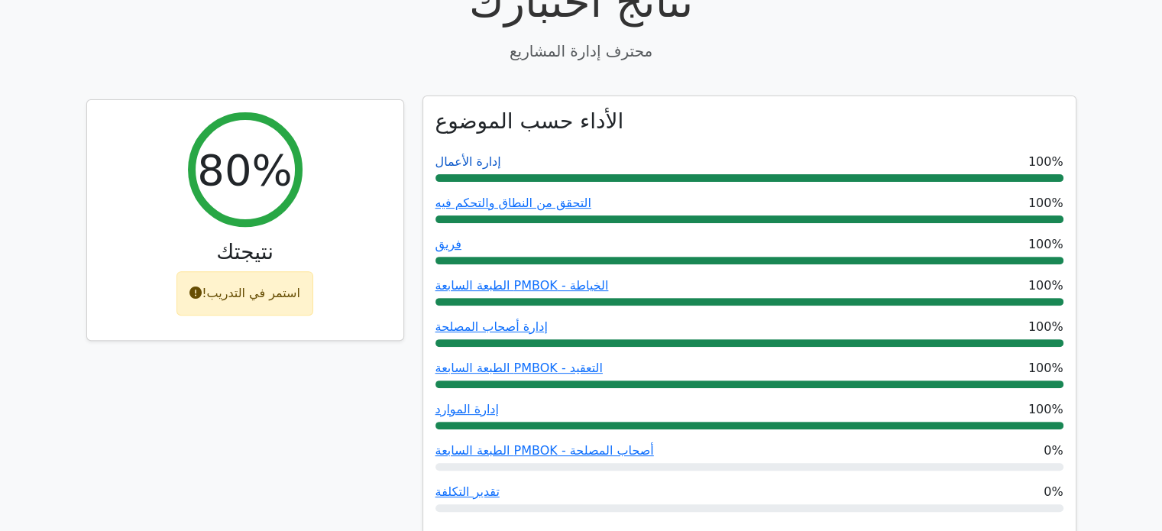
click at [472, 154] on font "إدارة الأعمال" at bounding box center [468, 161] width 66 height 15
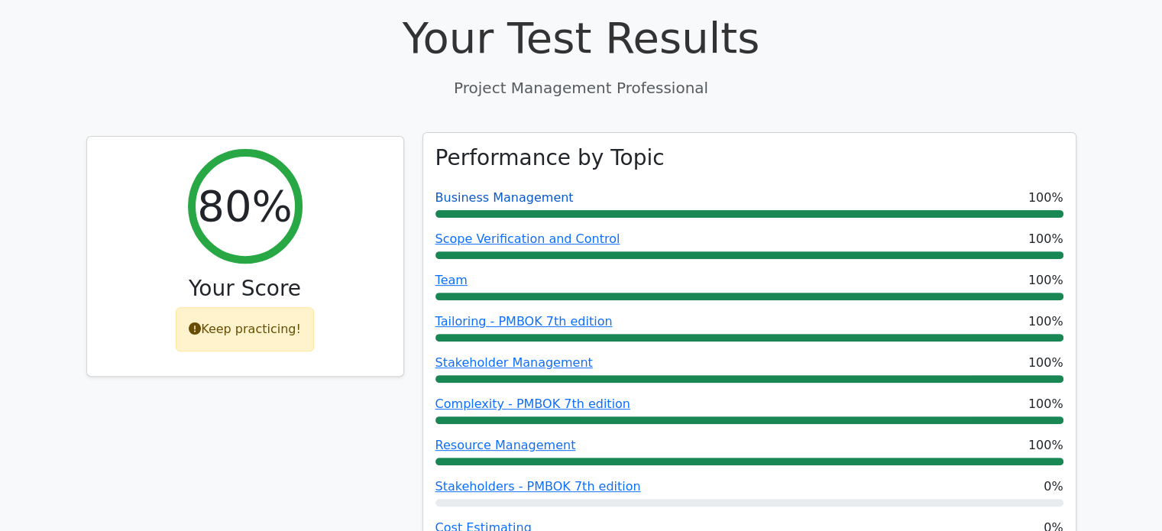
scroll to position [503, 0]
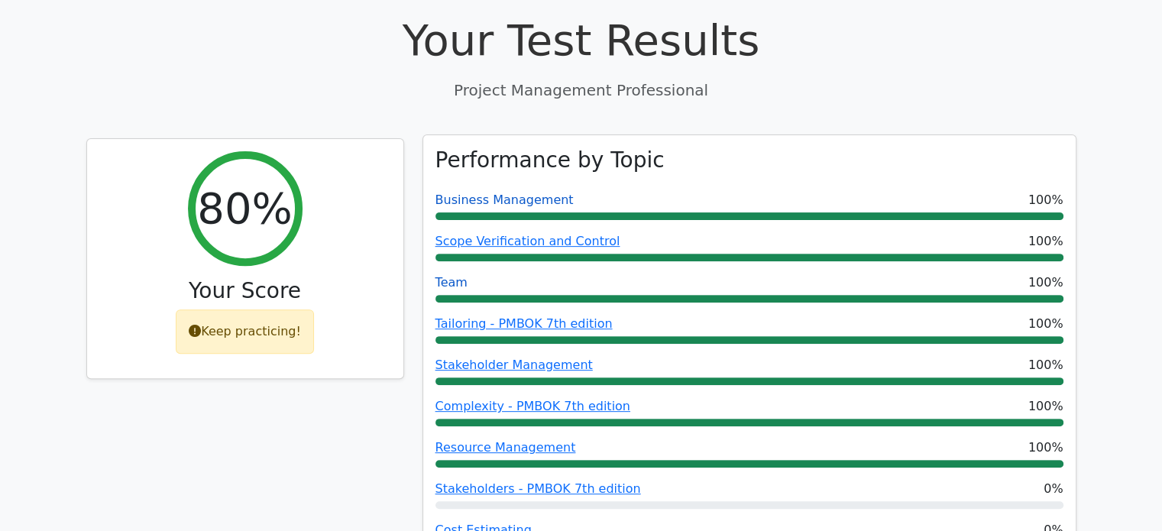
click at [448, 275] on link "Team" at bounding box center [451, 282] width 32 height 15
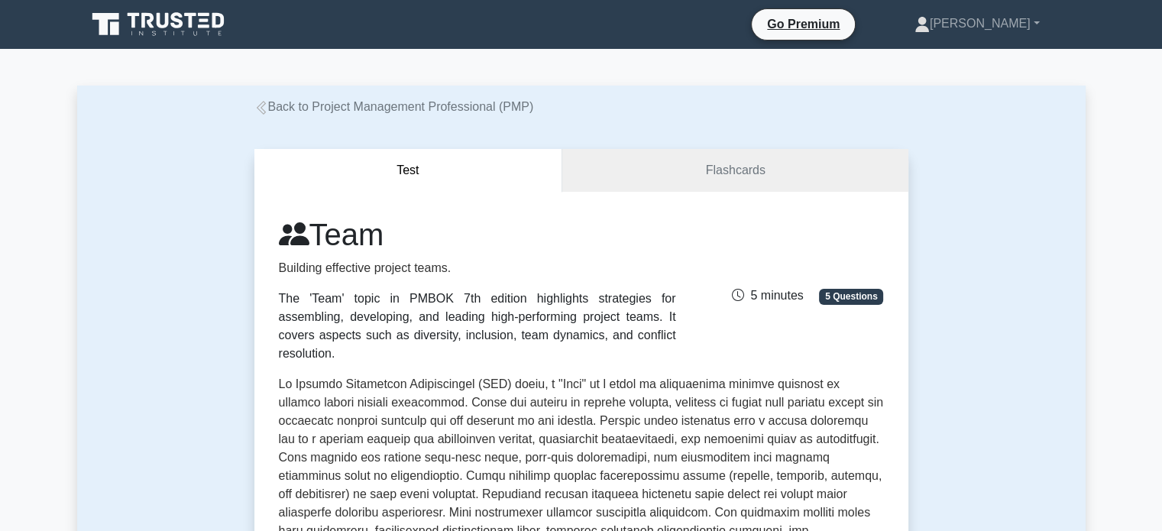
click at [865, 289] on span "5 Questions" at bounding box center [851, 296] width 64 height 15
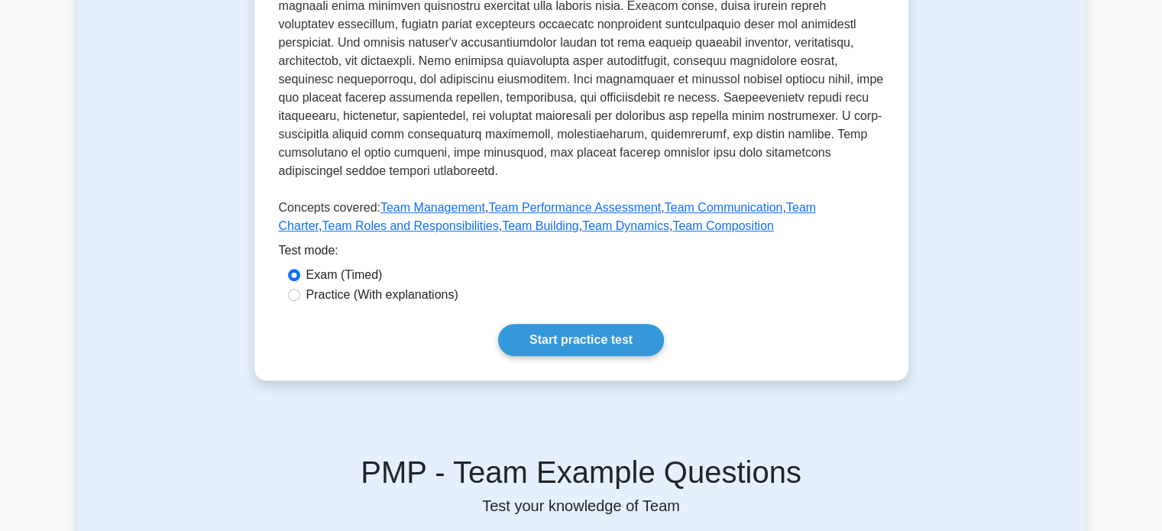
scroll to position [584, 0]
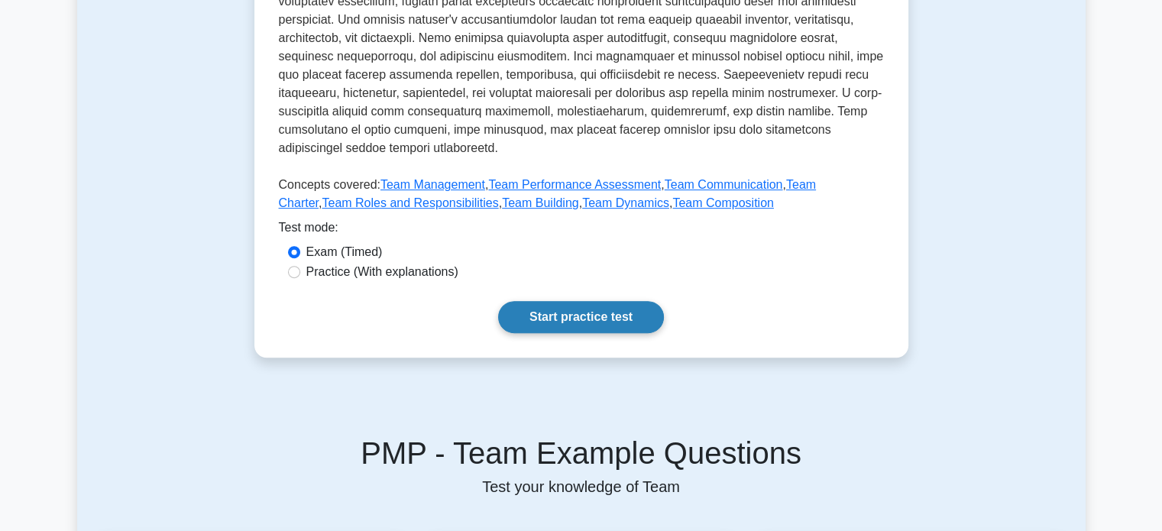
click at [593, 309] on link "Start practice test" at bounding box center [581, 317] width 166 height 32
click at [590, 301] on link "Start practice test" at bounding box center [581, 317] width 166 height 32
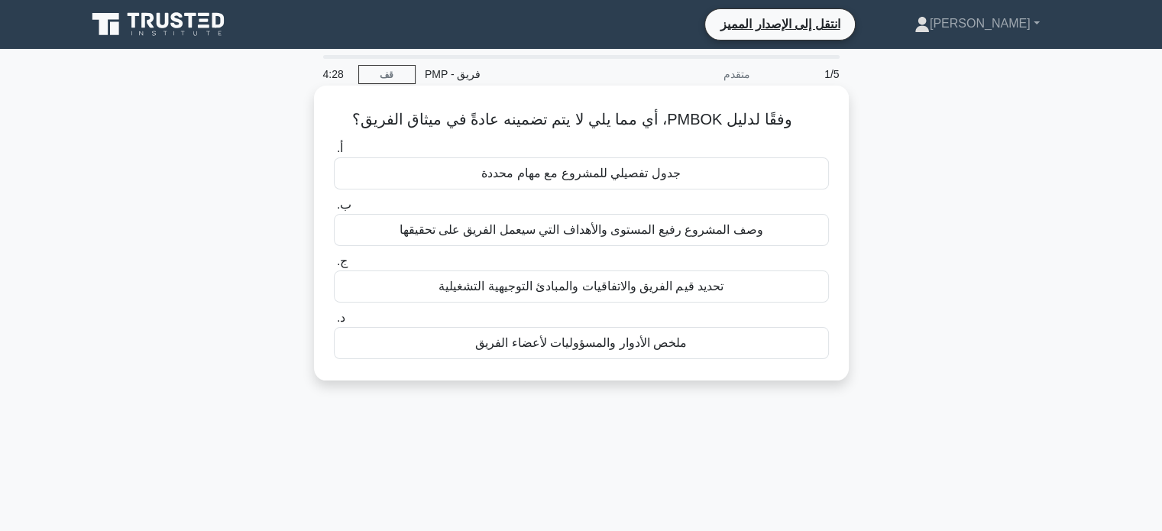
click at [647, 173] on font "جدول تفصيلي للمشروع مع مهام محددة" at bounding box center [580, 173] width 199 height 13
click at [334, 154] on input "أ. جدول تفصيلي للمشروع مع مهام محددة" at bounding box center [334, 149] width 0 height 10
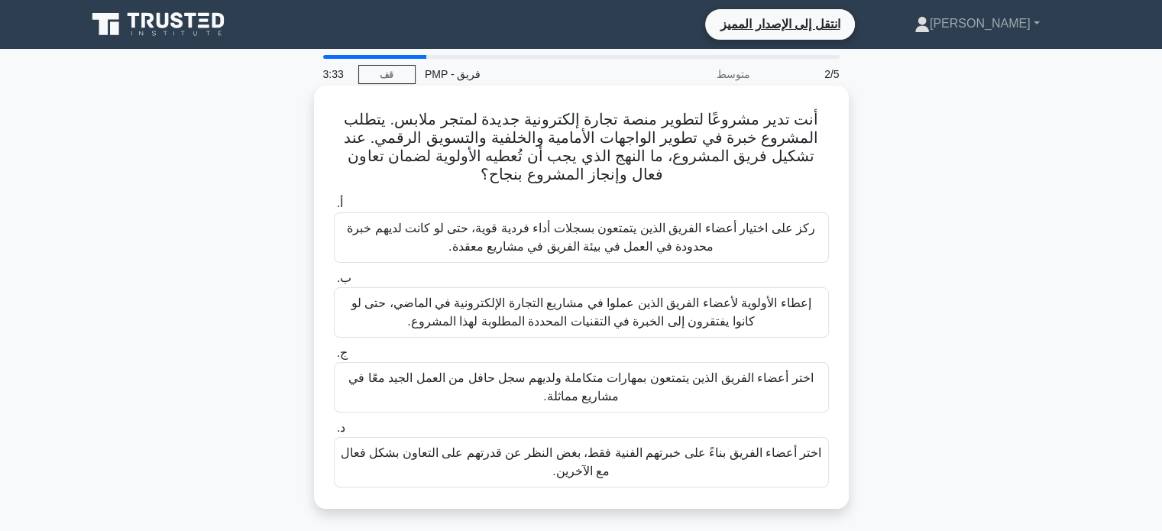
click at [707, 375] on font "اختر أعضاء الفريق الذين يتمتعون بمهارات متكاملة ولديهم سجل حافل من العمل الجيد …" at bounding box center [580, 386] width 464 height 31
click at [334, 358] on input "ج. اختر أعضاء الفريق الذين يتمتعون بمهارات متكاملة ولديهم سجل حافل من العمل الج…" at bounding box center [334, 353] width 0 height 10
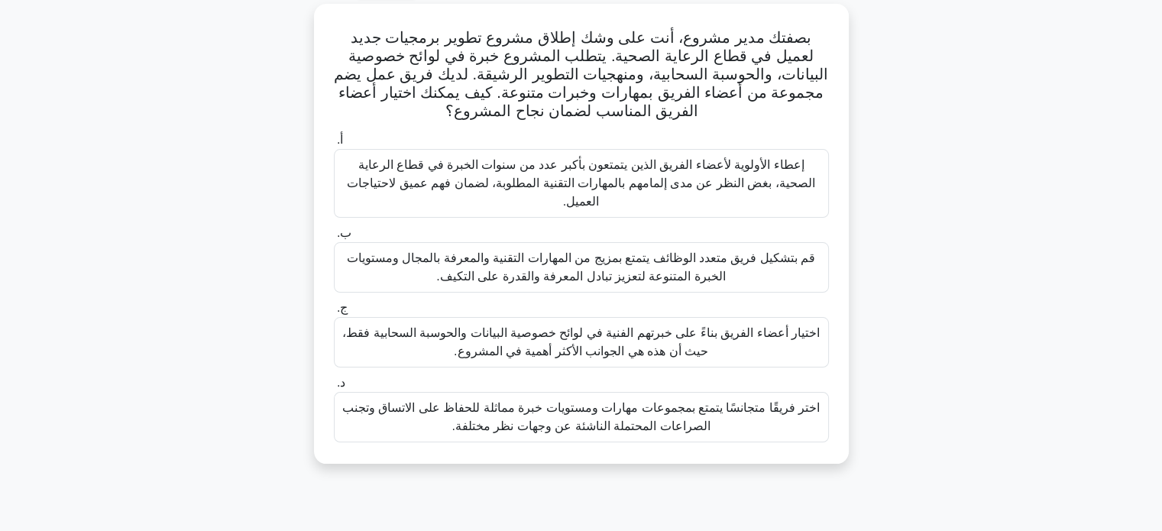
scroll to position [92, 0]
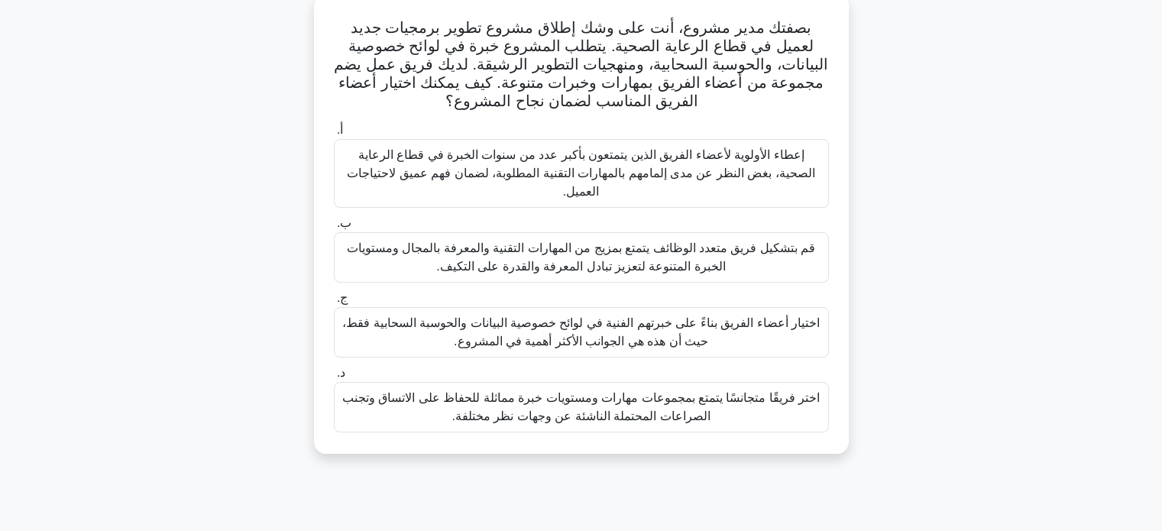
click at [764, 243] on font "قم بتشكيل فريق متعدد الوظائف يتمتع بمزيج من المهارات التقنية والمعرفة بالمجال و…" at bounding box center [581, 257] width 481 height 37
click at [334, 228] on input "ب. قم بتشكيل فريق متعدد الوظائف يتمتع بمزيج من المهارات التقنية والمعرفة بالمجا…" at bounding box center [334, 223] width 0 height 10
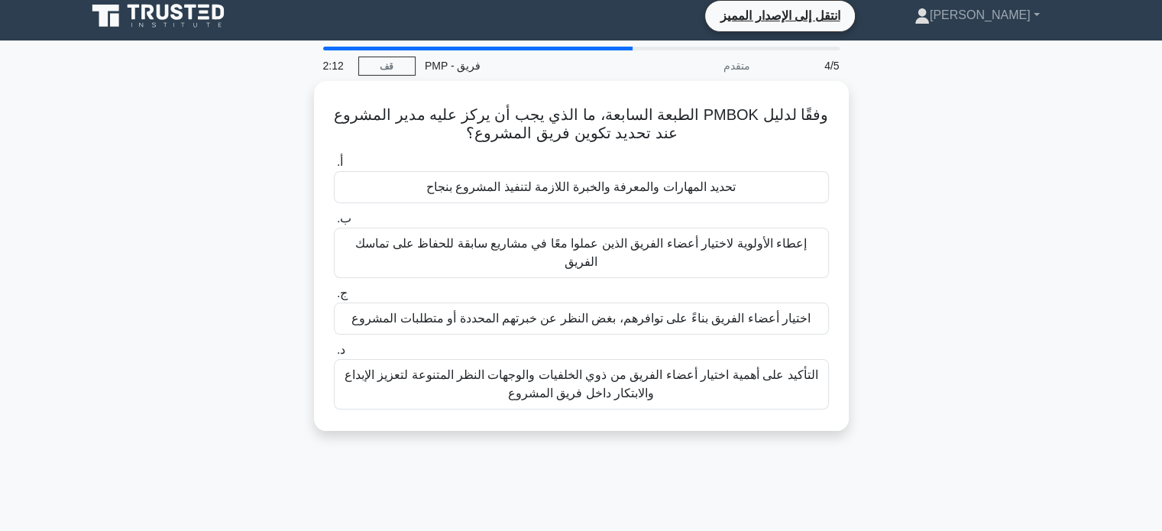
scroll to position [0, 0]
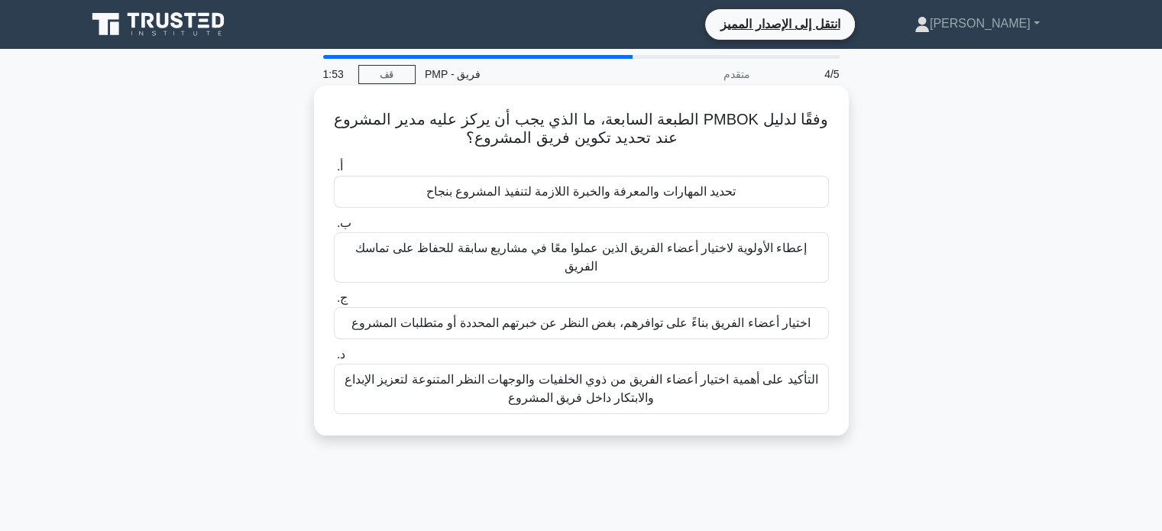
click at [587, 393] on font "التأكيد على أهمية اختيار أعضاء الفريق من ذوي الخلفيات والوجهات النظر المتنوعة ل…" at bounding box center [581, 388] width 474 height 31
click at [334, 360] on input "د. التأكيد على أهمية اختيار أعضاء الفريق من ذوي الخلفيات والوجهات النظر المتنوع…" at bounding box center [334, 355] width 0 height 10
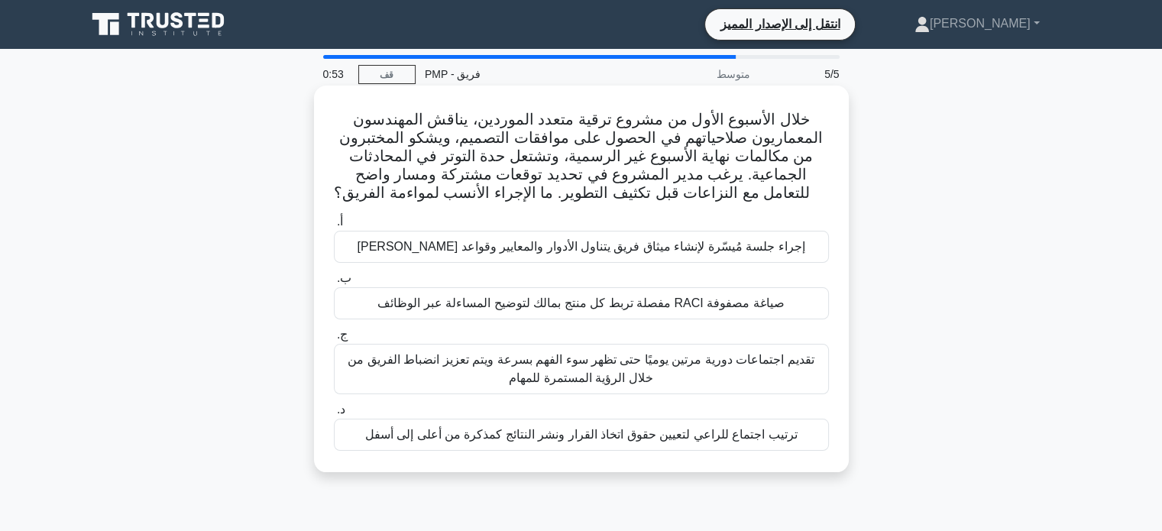
click at [778, 250] on div "إجراء جلسة مُيسّرة لإنشاء ميثاق فريق يتناول الأدوار والمعايير وقواعد [PERSON_NA…" at bounding box center [581, 247] width 495 height 32
click at [334, 227] on input "أ. إجراء جلسة مُيسّرة لإنشاء ميثاق فريق يتناول الأدوار والمعايير وقواعد [PERSON…" at bounding box center [334, 222] width 0 height 10
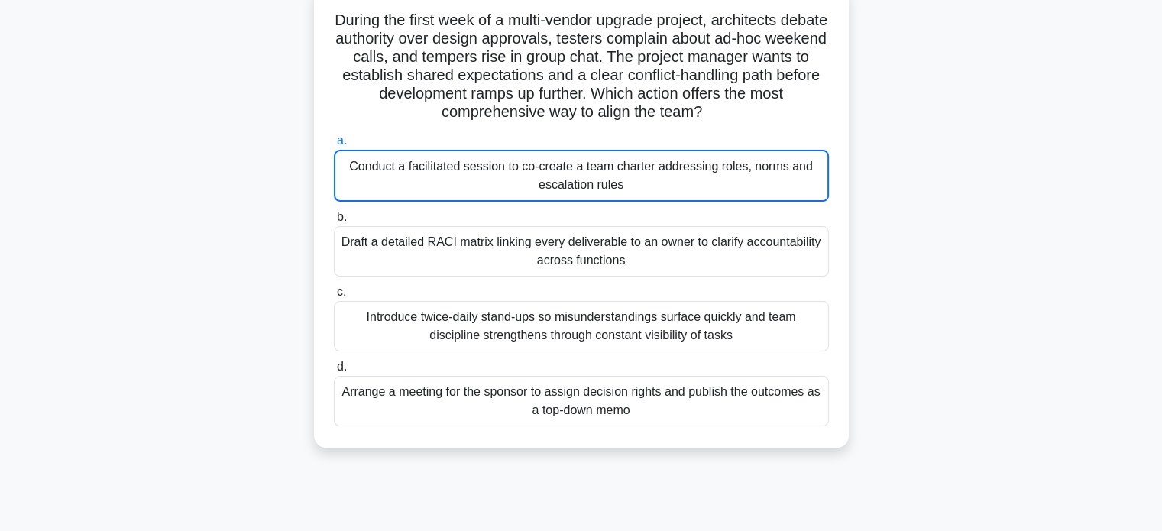
scroll to position [77, 0]
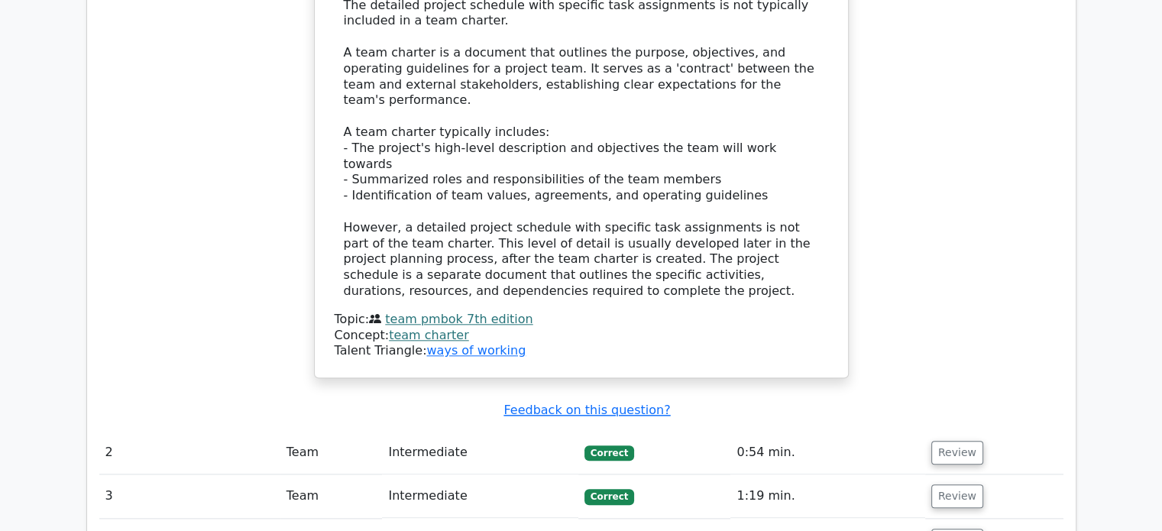
scroll to position [1634, 0]
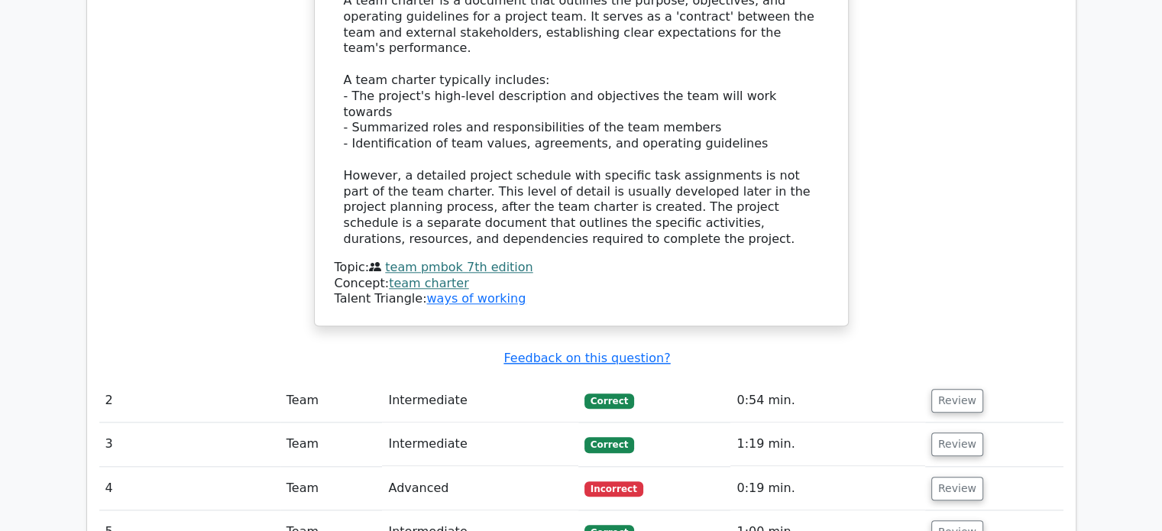
drag, startPoint x: 1170, startPoint y: 64, endPoint x: 1172, endPoint y: 355, distance: 291.0
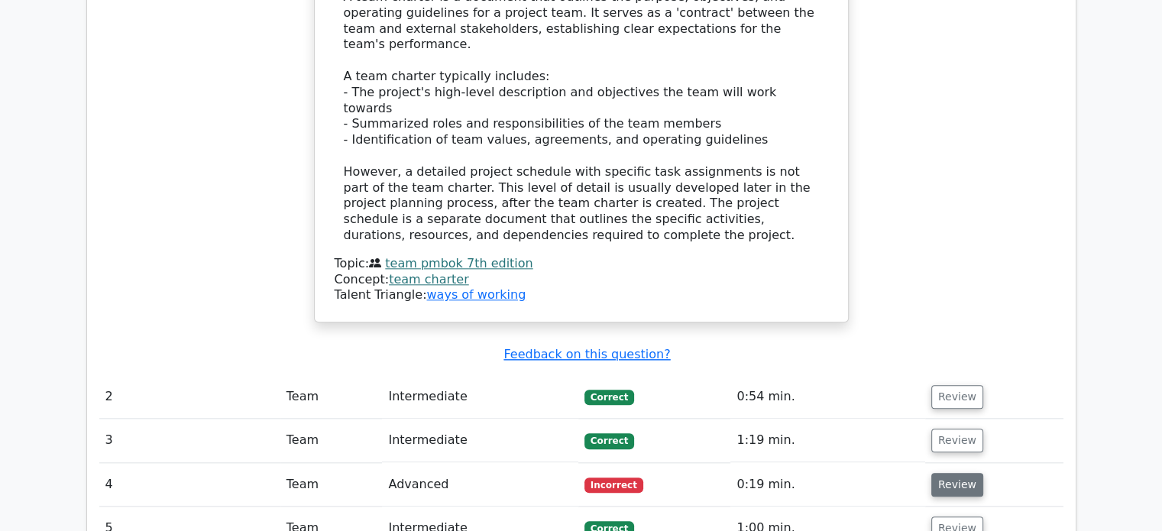
click at [950, 473] on button "Review" at bounding box center [957, 485] width 52 height 24
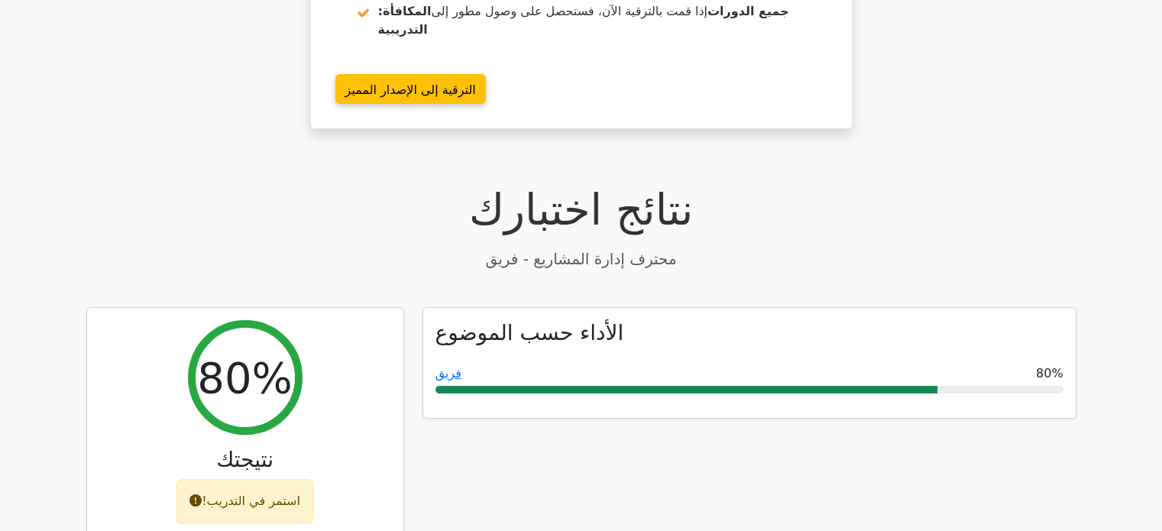
scroll to position [0, 0]
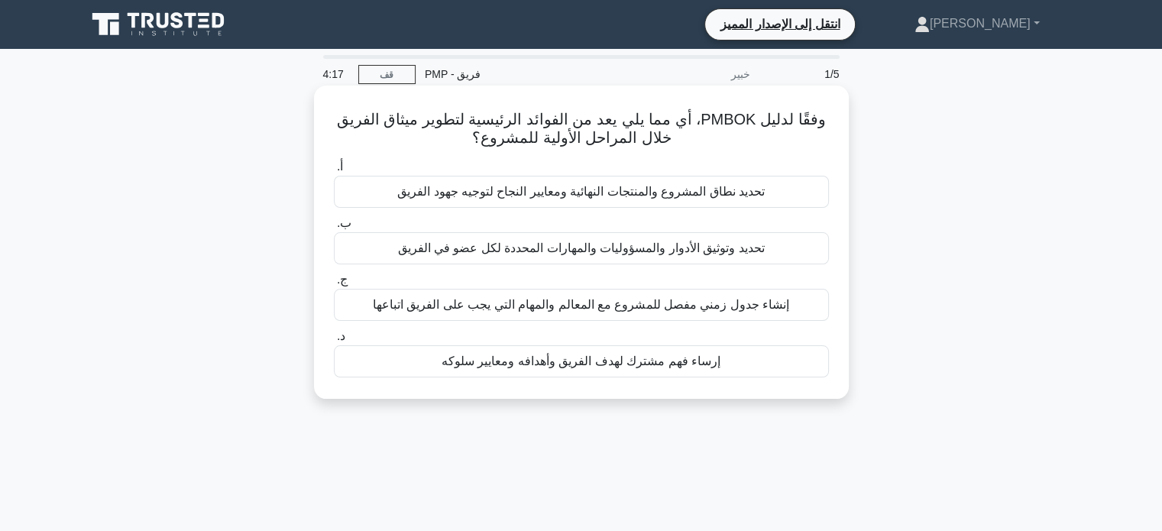
click at [643, 361] on font "إرساء فهم مشترك لهدف الفريق وأهدافه ومعايير سلوكه" at bounding box center [580, 360] width 279 height 13
click at [334, 341] on input "د. إرساء فهم مشترك لهدف الفريق وأهدافه ومعايير سلوكه" at bounding box center [334, 337] width 0 height 10
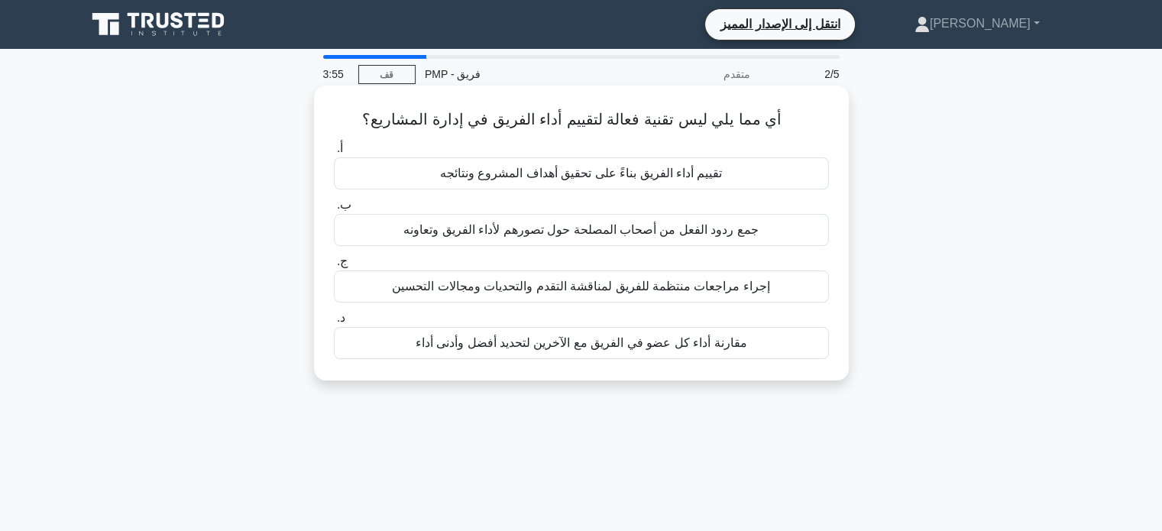
click at [599, 344] on font "مقارنة أداء كل عضو في الفريق مع الآخرين لتحديد أفضل وأدنى أداء" at bounding box center [582, 342] width 332 height 13
click at [334, 323] on input "د. مقارنة أداء كل عضو في الفريق مع الآخرين لتحديد أفضل وأدنى أداء" at bounding box center [334, 318] width 0 height 10
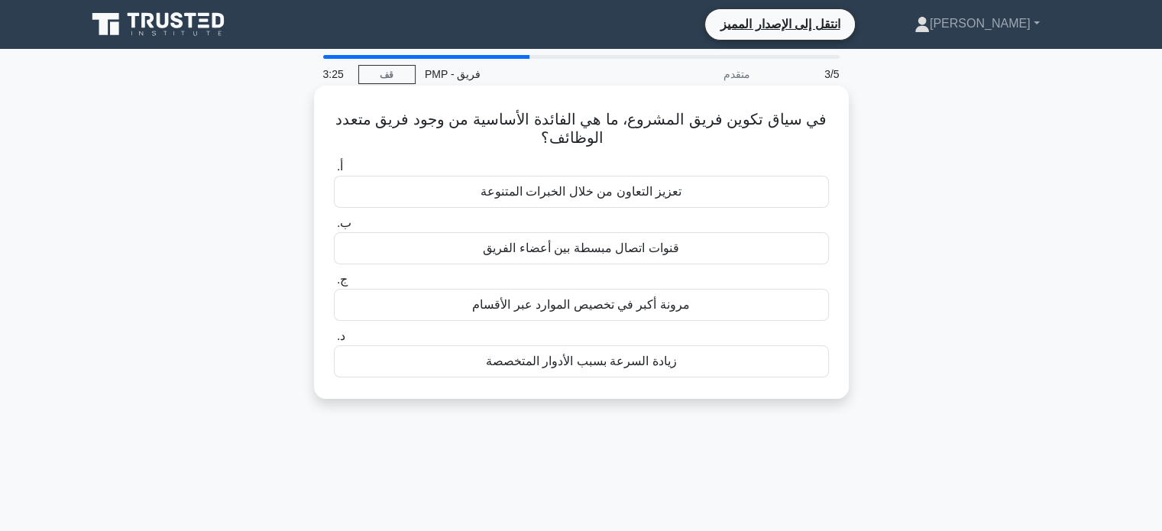
click at [680, 189] on div "تعزيز التعاون من خلال الخبرات المتنوعة" at bounding box center [581, 192] width 495 height 32
click at [334, 172] on input "أ. تعزيز التعاون من خلال الخبرات المتنوعة" at bounding box center [334, 167] width 0 height 10
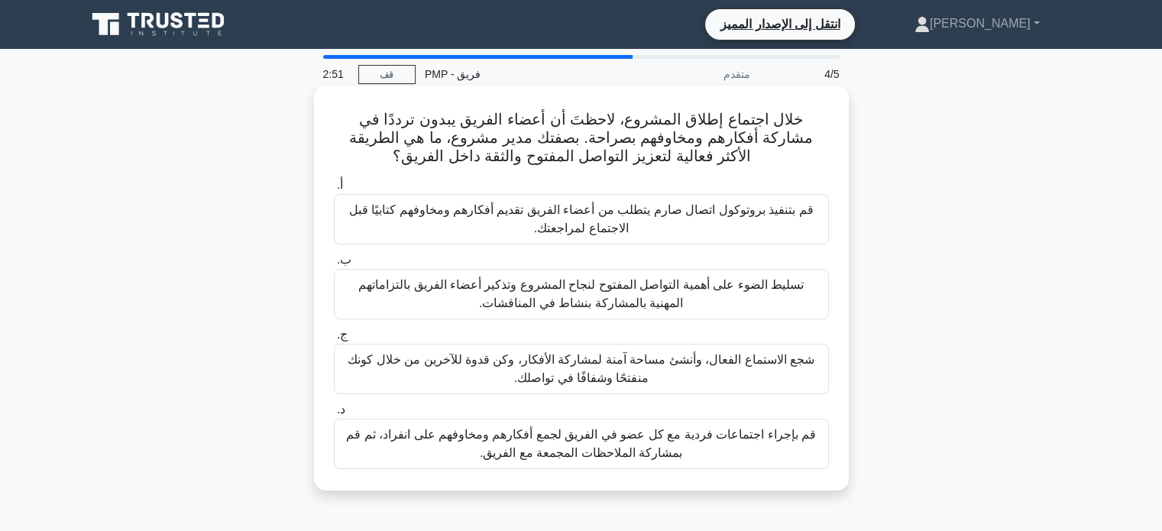
click at [694, 379] on font "شجع الاستماع الفعال، وأنشئ مساحة آمنة لمشاركة الأفكار، وكن قدوة للآخرين من خلال…" at bounding box center [581, 369] width 481 height 37
click at [334, 340] on input "ج. شجع الاستماع الفعال، وأنشئ مساحة آمنة لمشاركة الأفكار، وكن قدوة للآخرين من خ…" at bounding box center [334, 335] width 0 height 10
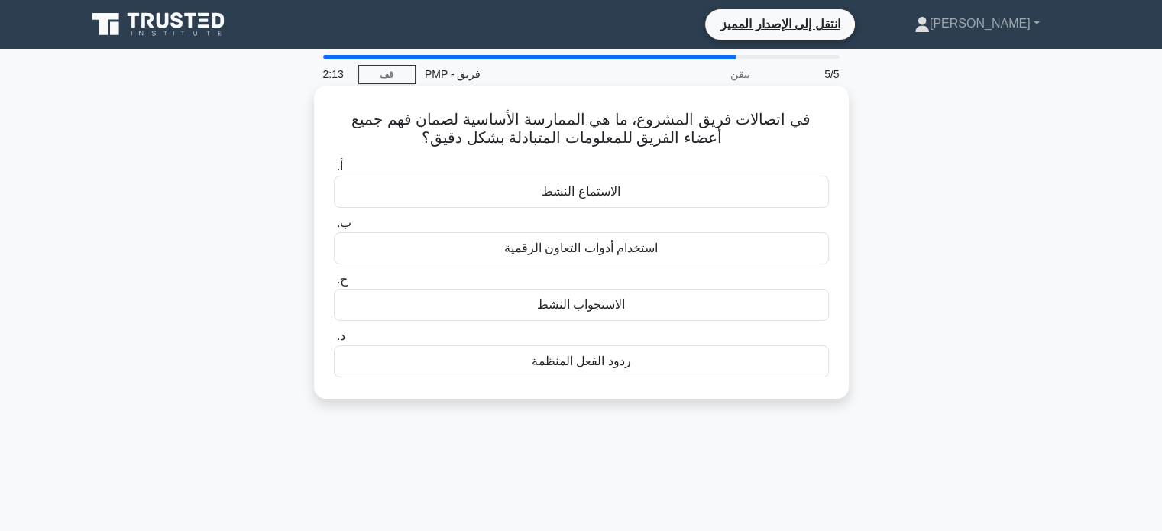
click at [671, 189] on div "الاستماع النشط" at bounding box center [581, 192] width 495 height 32
click at [334, 172] on input "أ. الاستماع النشط" at bounding box center [334, 167] width 0 height 10
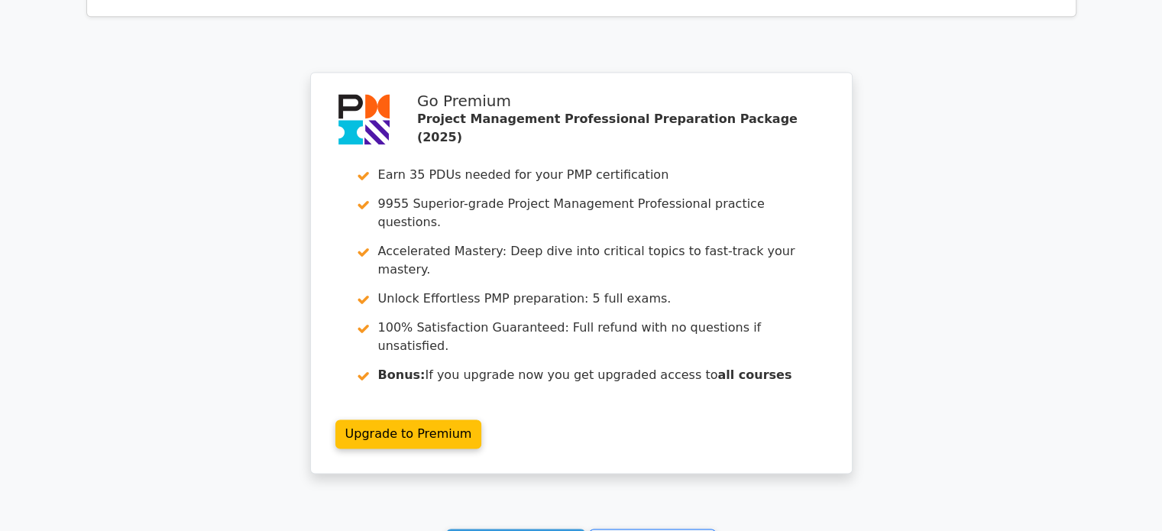
scroll to position [2225, 0]
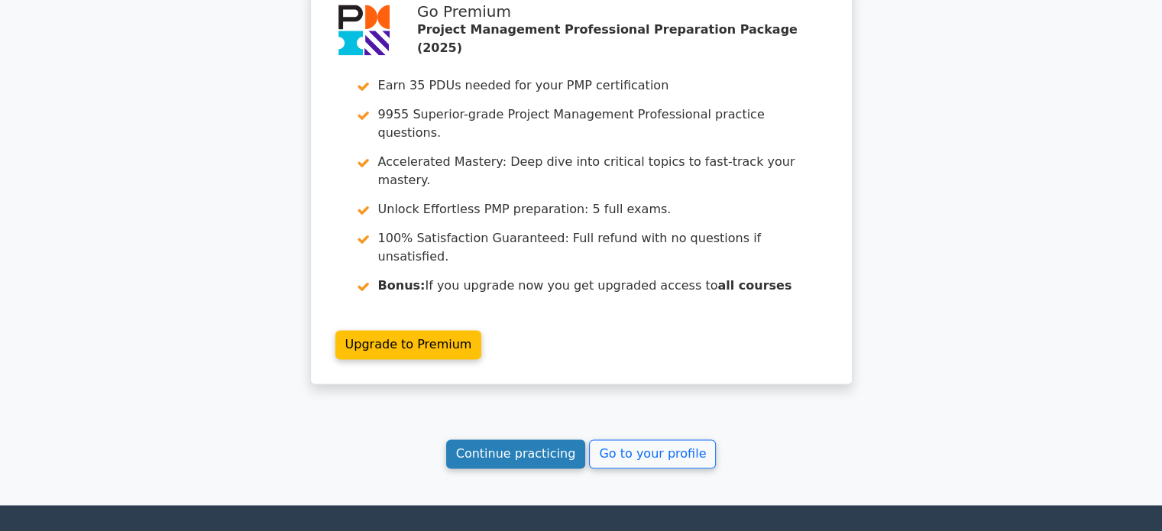
click at [538, 439] on link "Continue practicing" at bounding box center [516, 453] width 140 height 29
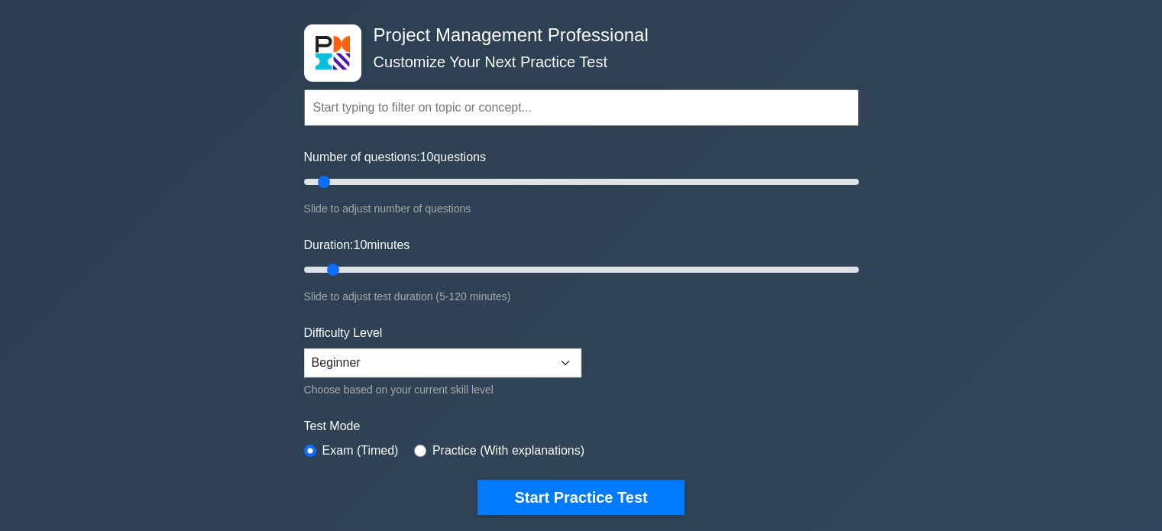
scroll to position [53, 0]
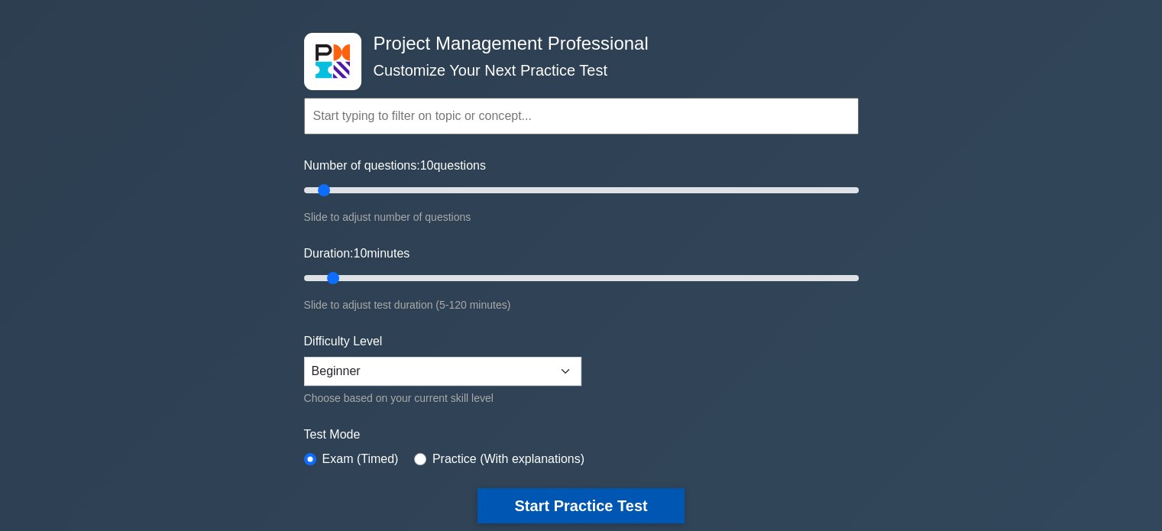
click at [620, 500] on button "Start Practice Test" at bounding box center [580, 505] width 206 height 35
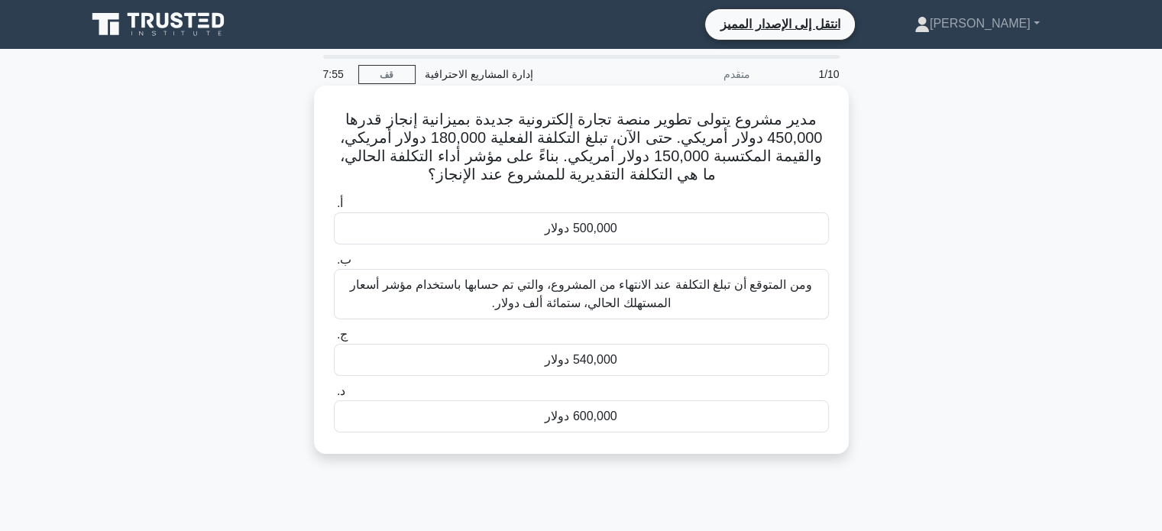
click at [634, 354] on div "540,000 دولار" at bounding box center [581, 360] width 495 height 32
click at [334, 340] on input "ج. 540,000 دولار" at bounding box center [334, 335] width 0 height 10
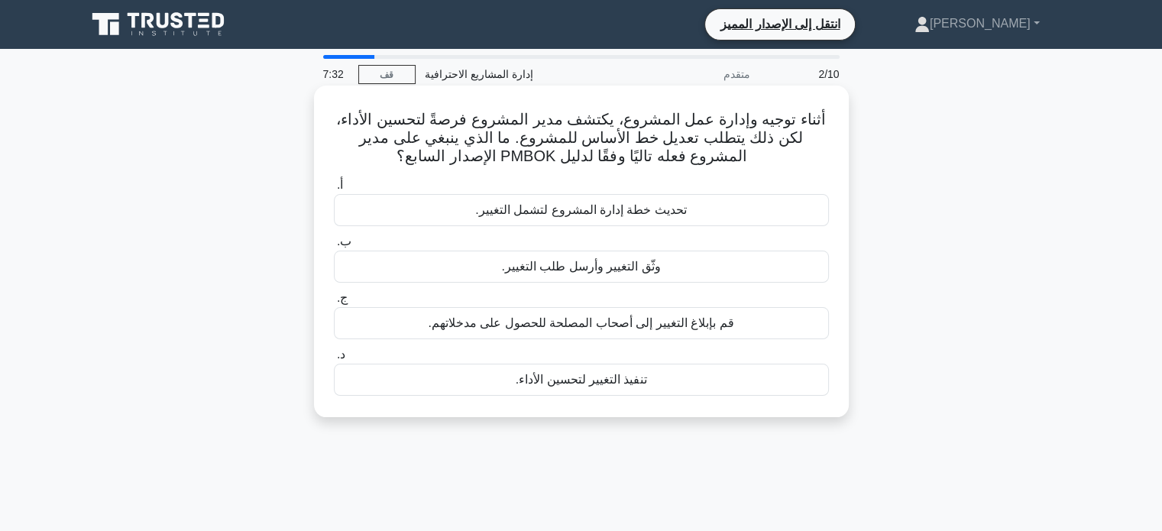
click at [696, 264] on div "وثّق التغيير وأرسل طلب التغيير." at bounding box center [581, 267] width 495 height 32
click at [334, 247] on input "ب. وثّق التغيير وأرسل طلب التغيير." at bounding box center [334, 242] width 0 height 10
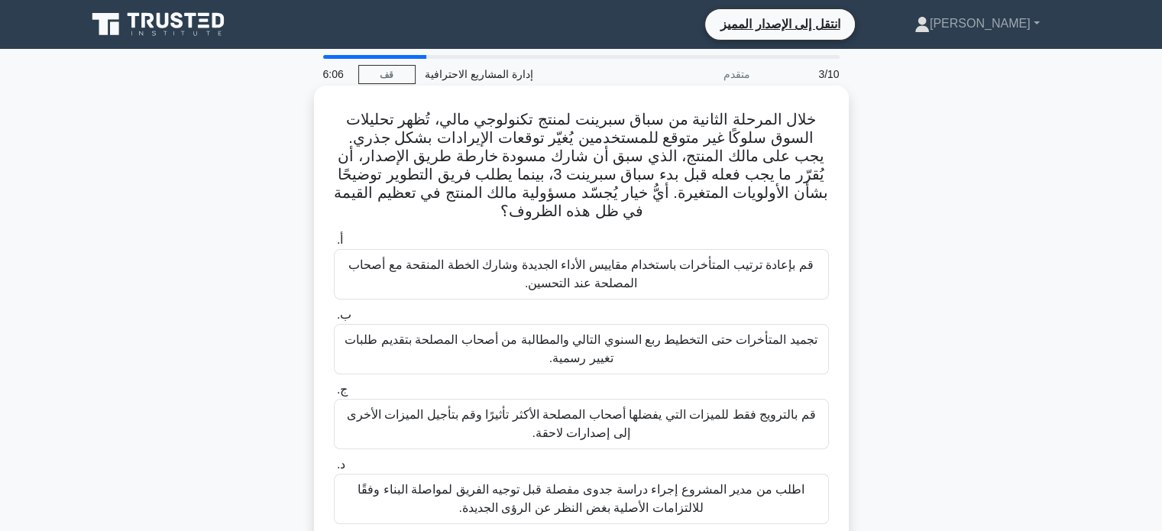
click at [807, 273] on font "قم بإعادة ترتيب المتأخرات باستخدام مقاييس الأداء الجديدة وشارك الخطة المنقحة مع…" at bounding box center [580, 273] width 464 height 31
click at [334, 245] on input "أ. قم بإعادة ترتيب المتأخرات باستخدام مقاييس الأداء الجديدة وشارك الخطة المنقحة…" at bounding box center [334, 240] width 0 height 10
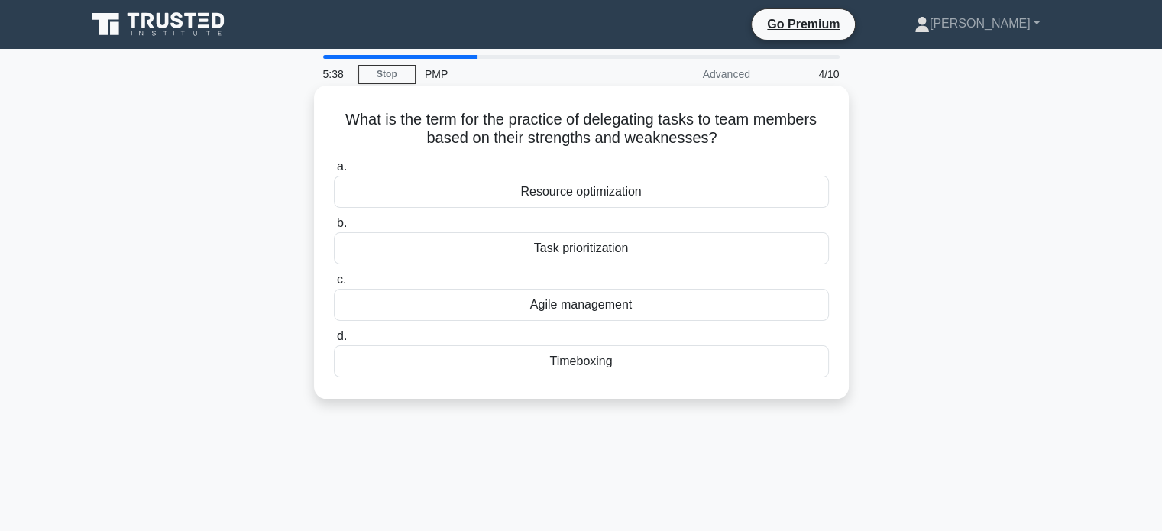
click at [665, 304] on div "Agile management" at bounding box center [581, 305] width 495 height 32
click at [334, 285] on input "c. Agile management" at bounding box center [334, 280] width 0 height 10
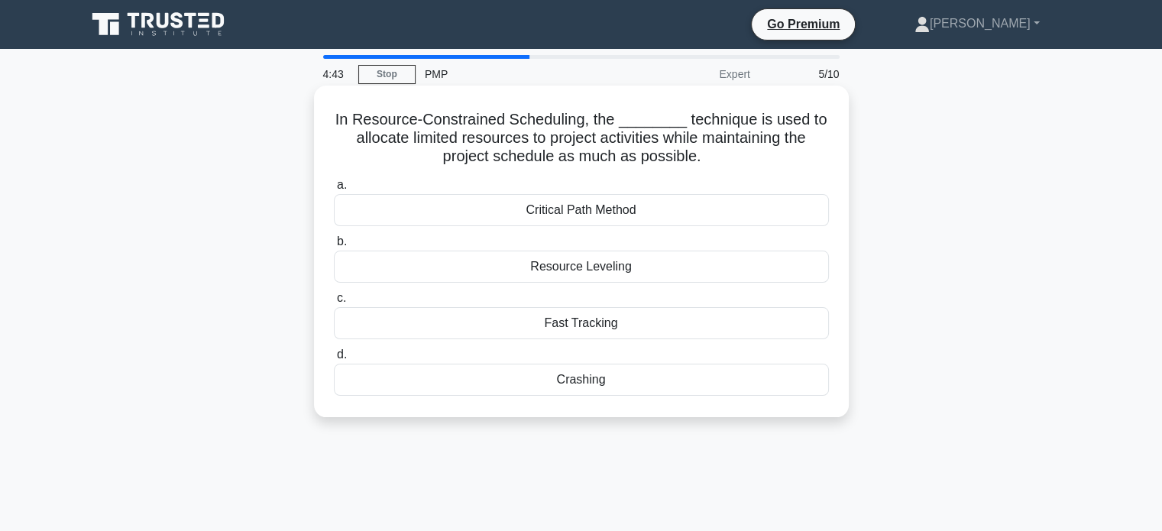
click at [602, 273] on div "Resource Leveling" at bounding box center [581, 267] width 495 height 32
click at [334, 247] on input "b. Resource Leveling" at bounding box center [334, 242] width 0 height 10
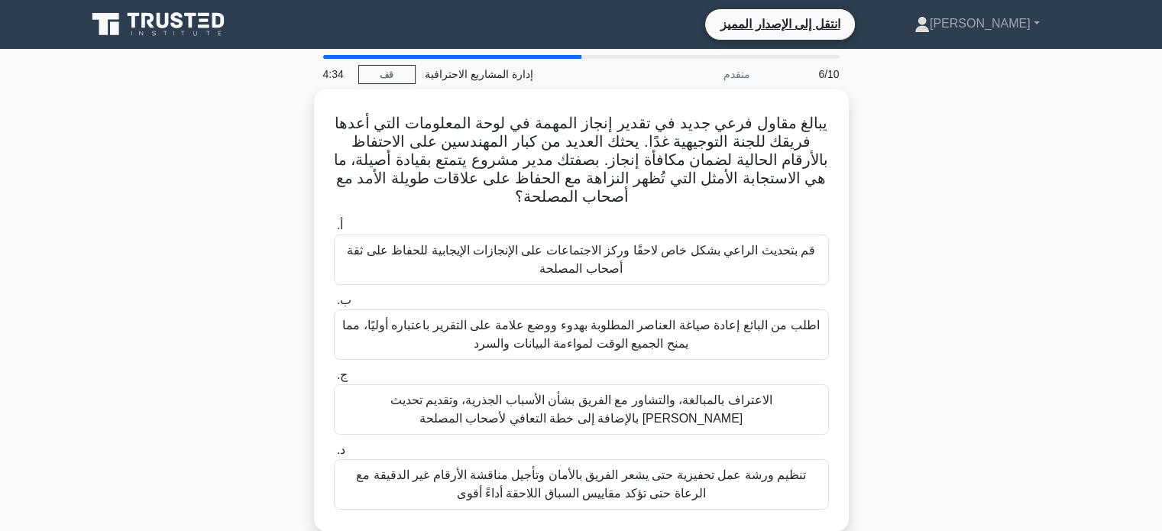
click at [927, 268] on div "يبالغ مقاول فرعي جديد في تقدير إنجاز المهمة في لوحة المعلومات التي أعدها فريقك …" at bounding box center [581, 319] width 1008 height 460
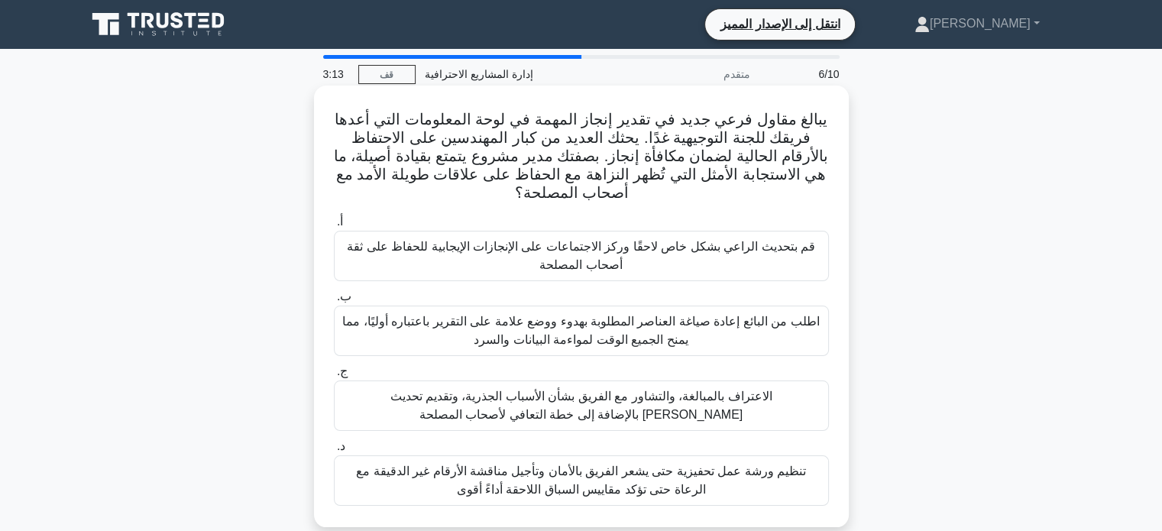
click at [648, 401] on font "الاعتراف بالمبالغة، والتشاور مع الفريق بشأن الأسباب الجذرية، وتقديم تحديث [PERS…" at bounding box center [581, 405] width 382 height 31
click at [334, 377] on input "ج. الاعتراف بالمبالغة، والتشاور مع الفريق بشأن الأسباب الجذرية، وتقديم تحديث [P…" at bounding box center [334, 372] width 0 height 10
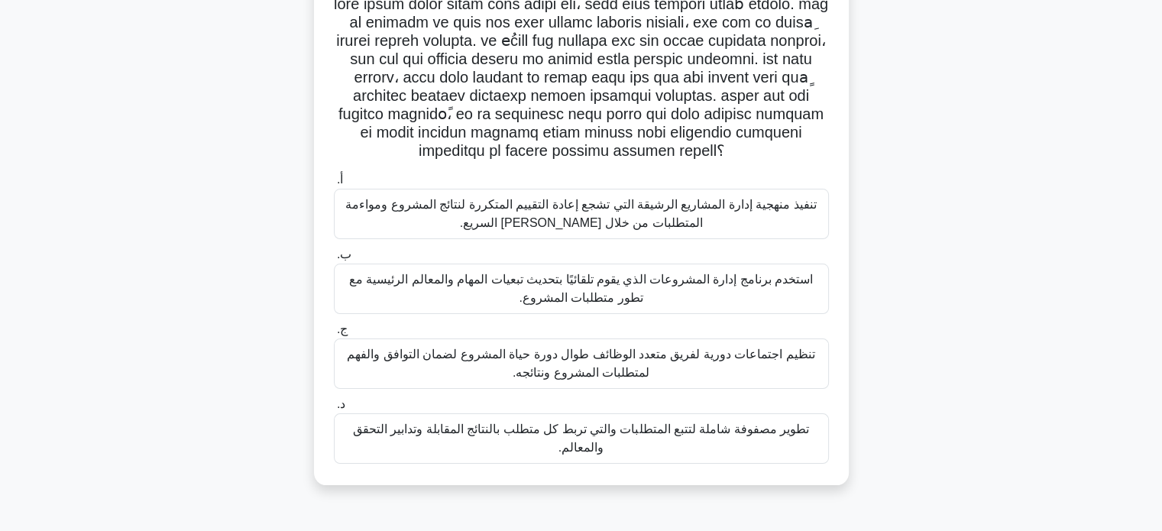
scroll to position [120, 0]
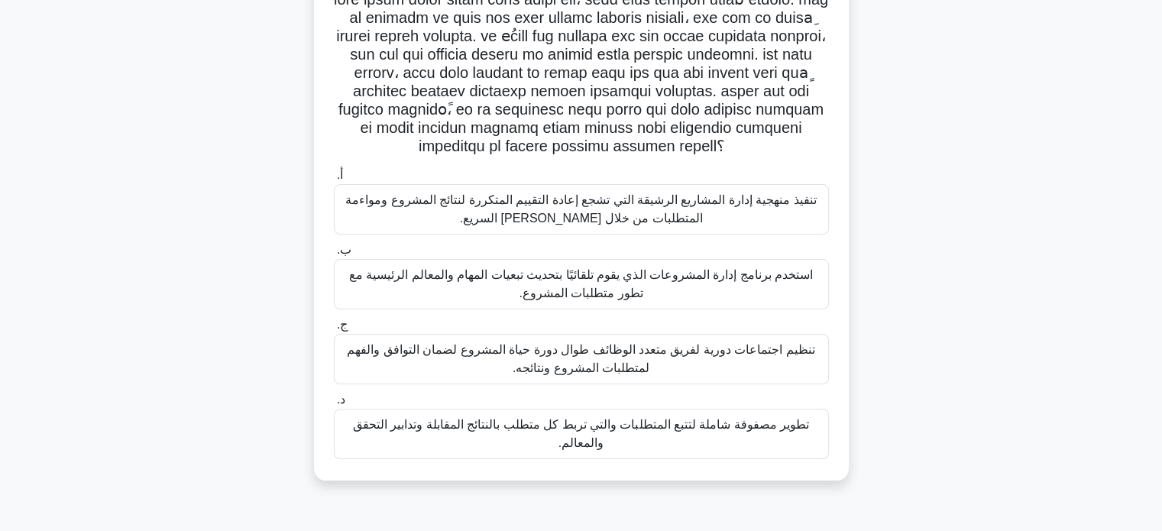
click at [755, 432] on font "تطوير مصفوفة شاملة لتتبع المتطلبات والتي تربط كل متطلب بالنتائج المقابلة وتدابي…" at bounding box center [581, 434] width 481 height 37
click at [334, 405] on input "د. تطوير مصفوفة شاملة لتتبع المتطلبات والتي تربط كل متطلب بالنتائج المقابلة وتد…" at bounding box center [334, 400] width 0 height 10
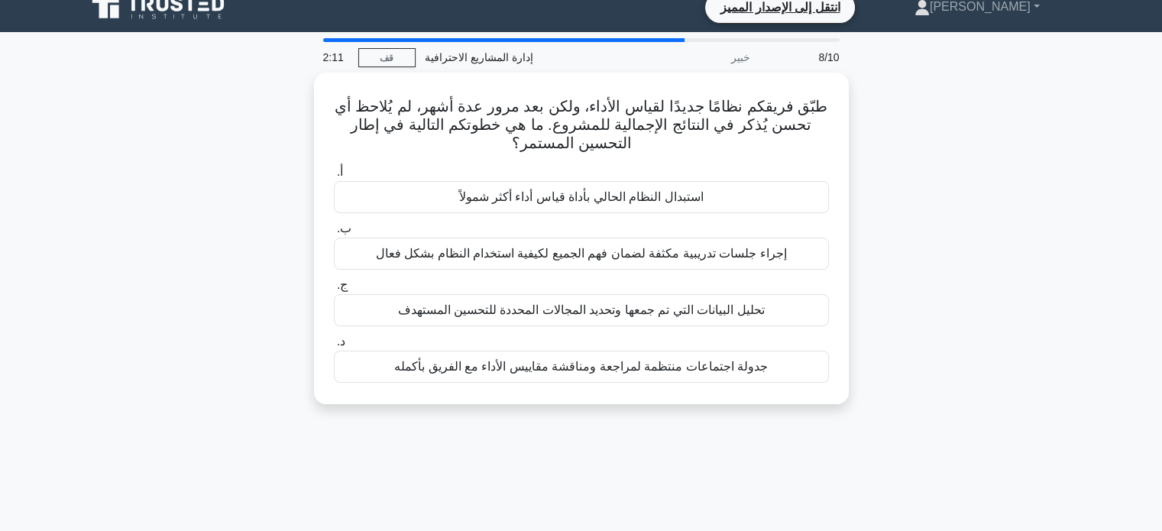
scroll to position [0, 0]
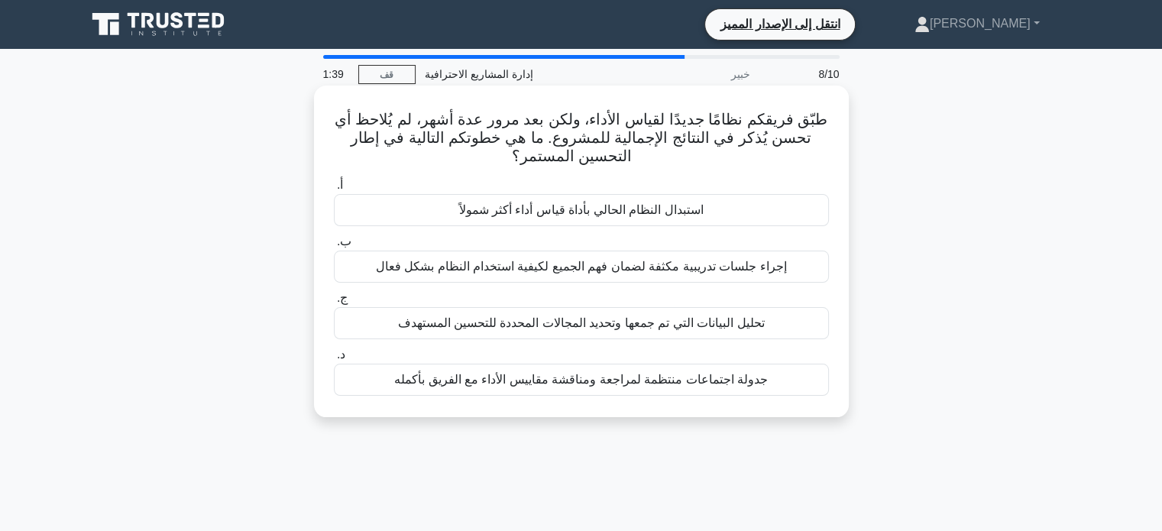
click at [663, 270] on font "إجراء جلسات تدريبية مكثفة لضمان فهم الجميع لكيفية استخدام النظام بشكل فعال" at bounding box center [581, 266] width 411 height 13
click at [334, 247] on input "ب. إجراء جلسات تدريبية مكثفة لضمان فهم الجميع لكيفية استخدام النظام بشكل فعال" at bounding box center [334, 242] width 0 height 10
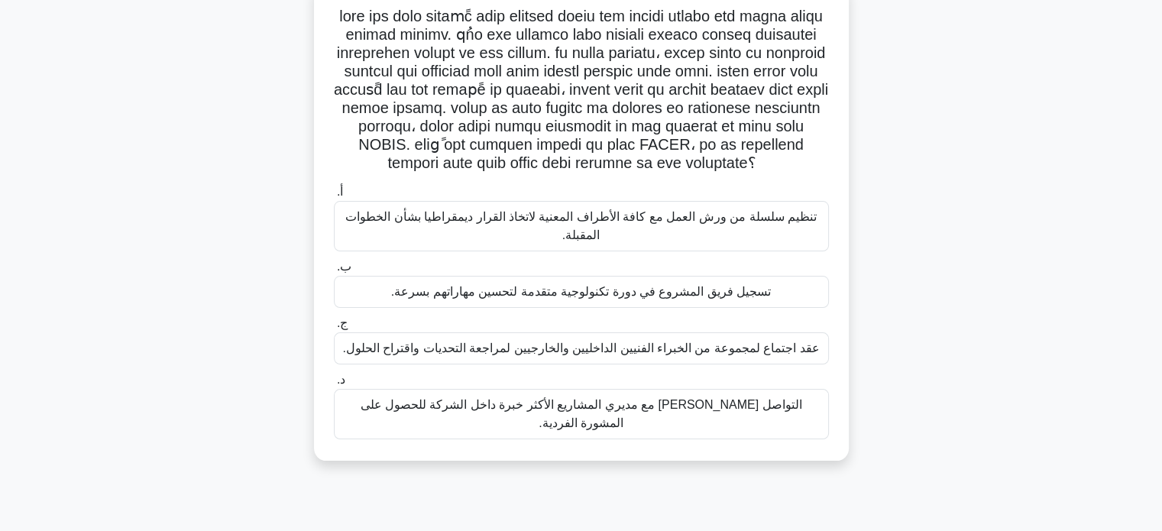
scroll to position [109, 0]
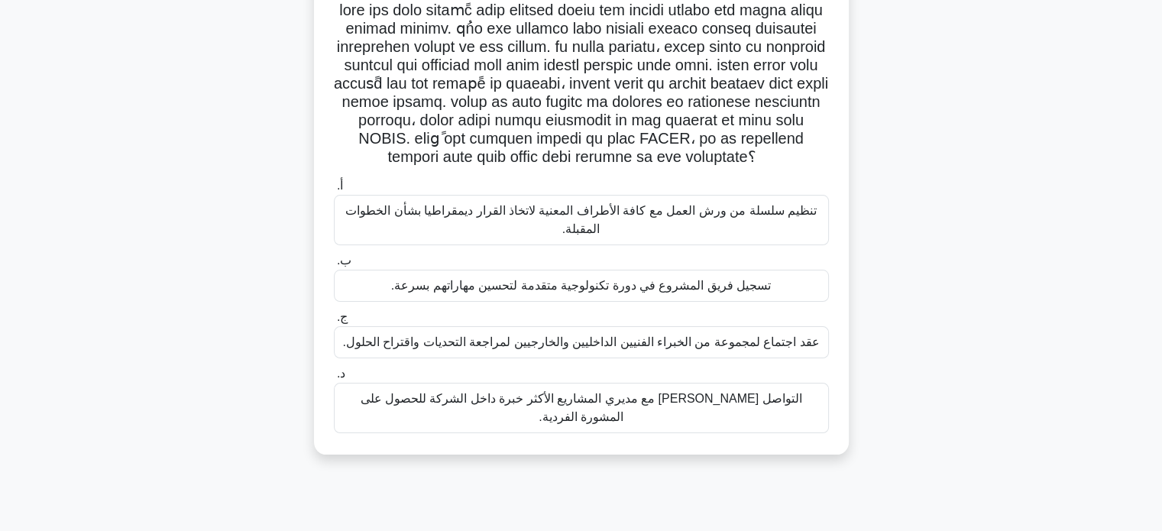
click at [698, 344] on font "عقد اجتماع لمجموعة من الخبراء الفنيين الداخليين والخارجيين لمراجعة التحديات واق…" at bounding box center [580, 341] width 477 height 13
click at [334, 322] on input "ج. عقد اجتماع لمجموعة من الخبراء الفنيين الداخليين والخارجيين لمراجعة التحديات …" at bounding box center [334, 317] width 0 height 10
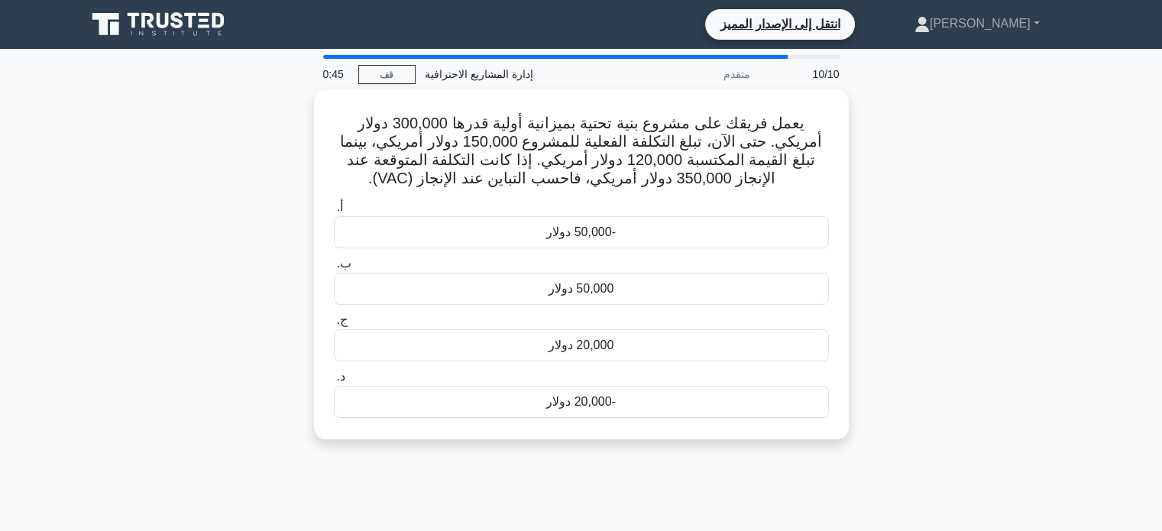
scroll to position [0, 0]
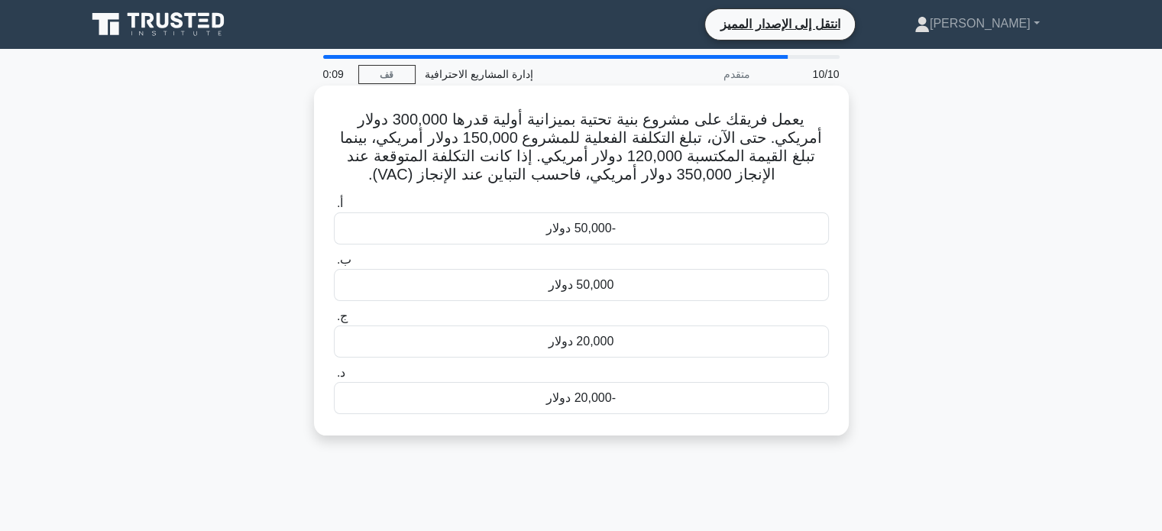
click at [618, 284] on div "50,000 دولار" at bounding box center [581, 285] width 495 height 32
click at [334, 265] on input "ب. 50,000 دولار" at bounding box center [334, 260] width 0 height 10
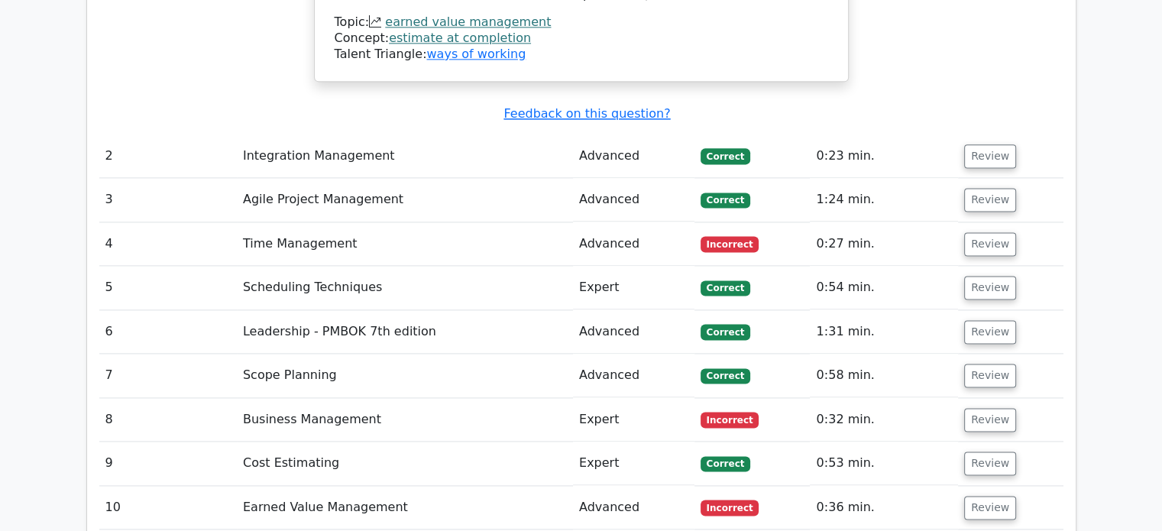
scroll to position [2087, 0]
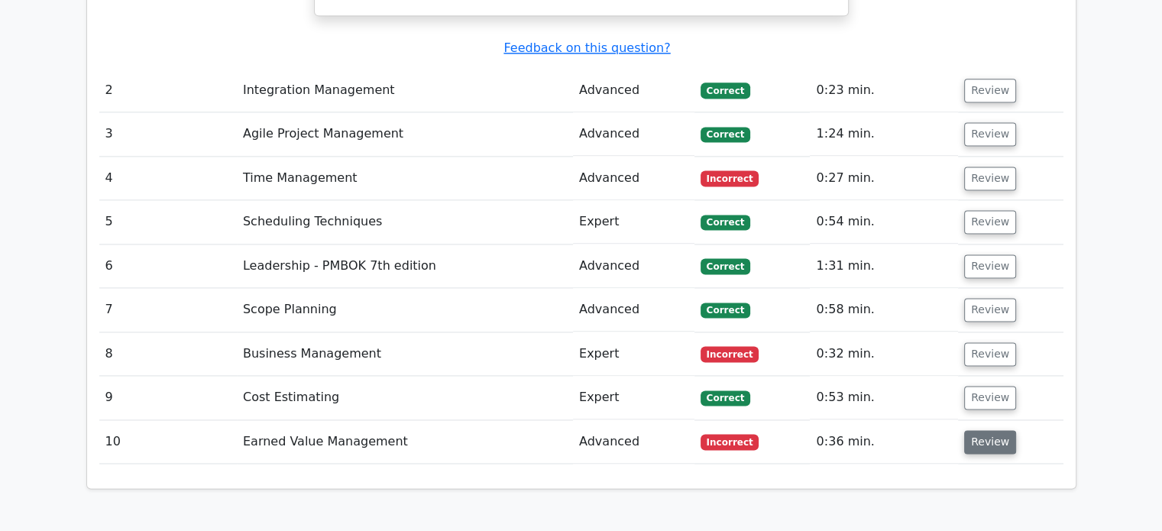
click at [982, 430] on button "Review" at bounding box center [990, 442] width 52 height 24
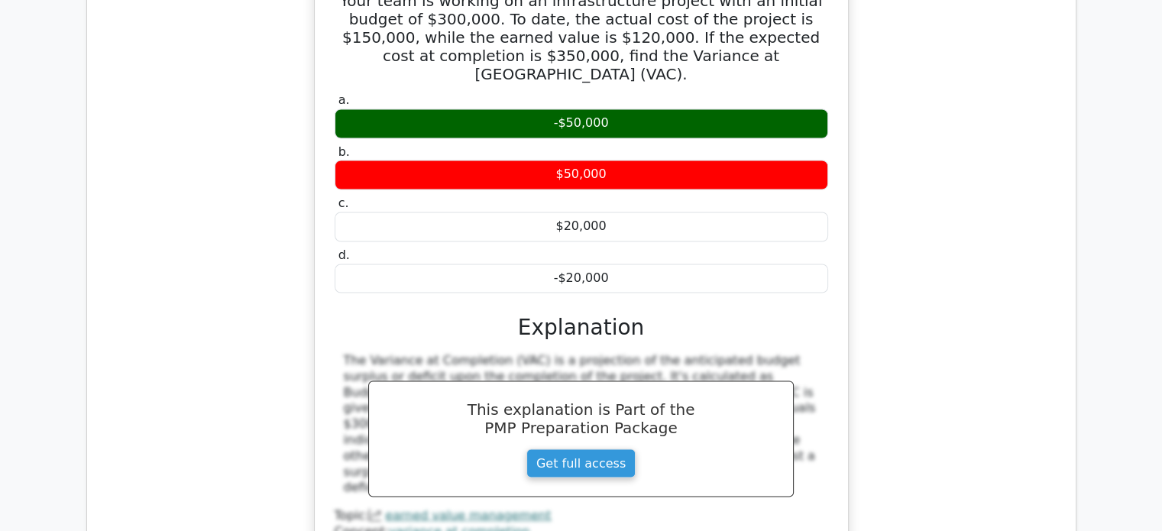
scroll to position [2639, 0]
